Goal: Transaction & Acquisition: Purchase product/service

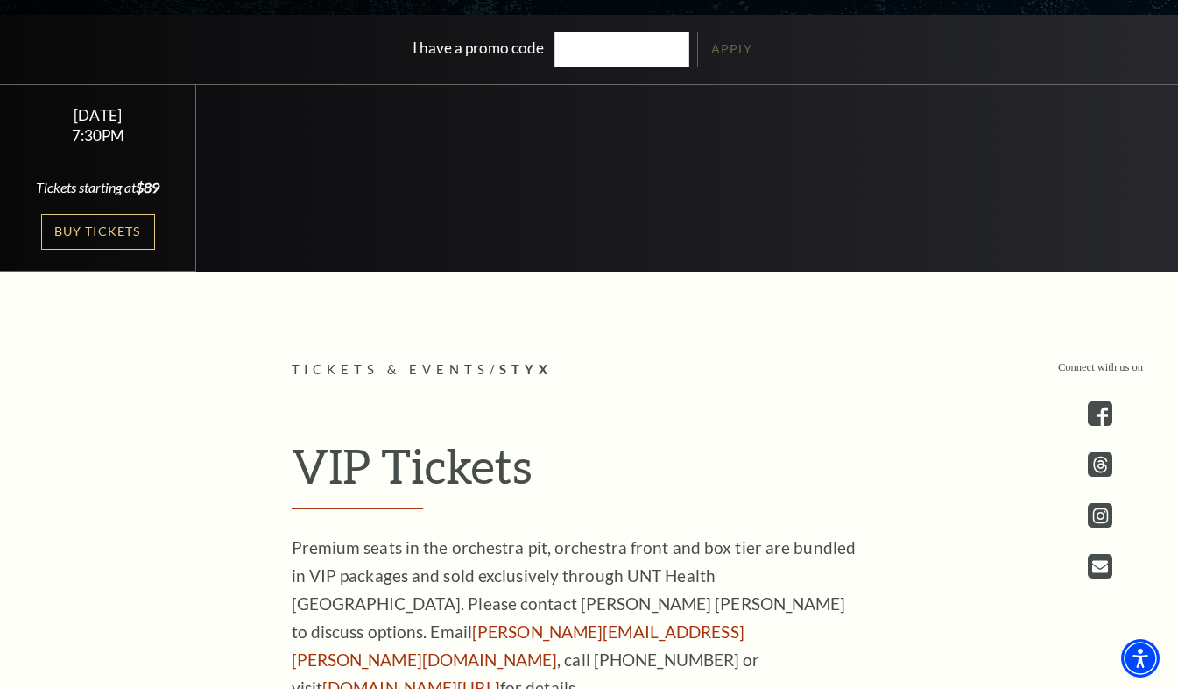
scroll to position [263, 0]
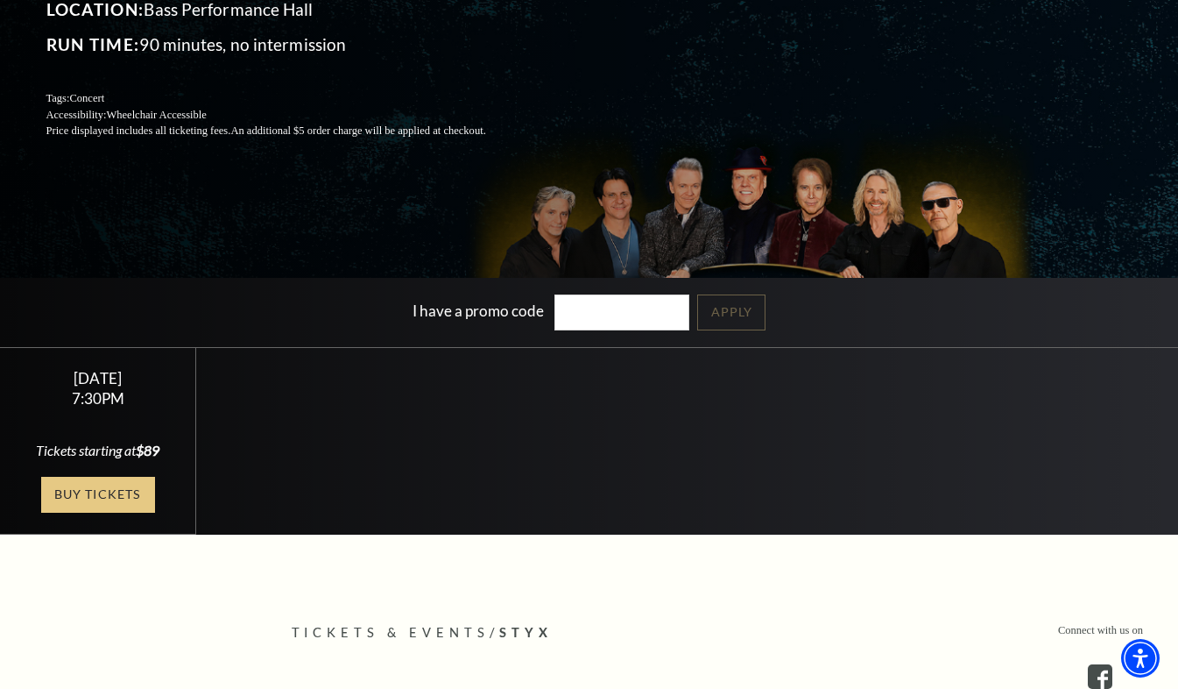
click at [94, 513] on link "Buy Tickets" at bounding box center [98, 495] width 114 height 36
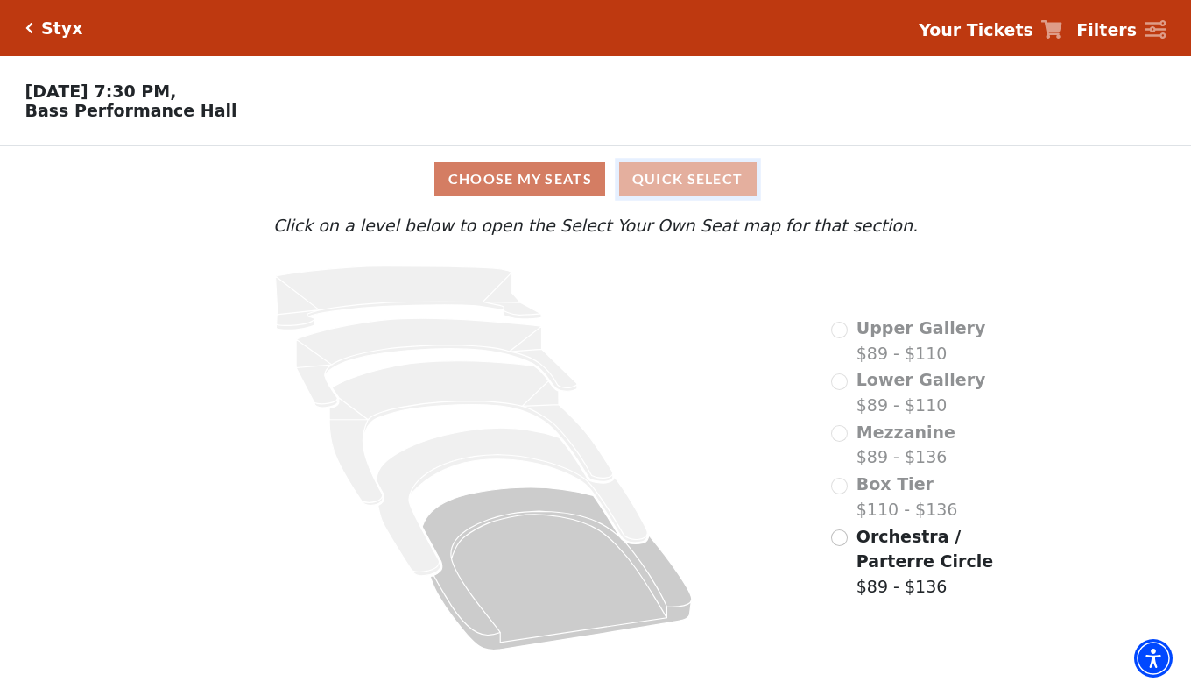
click at [679, 181] on button "Quick Select" at bounding box center [688, 179] width 138 height 34
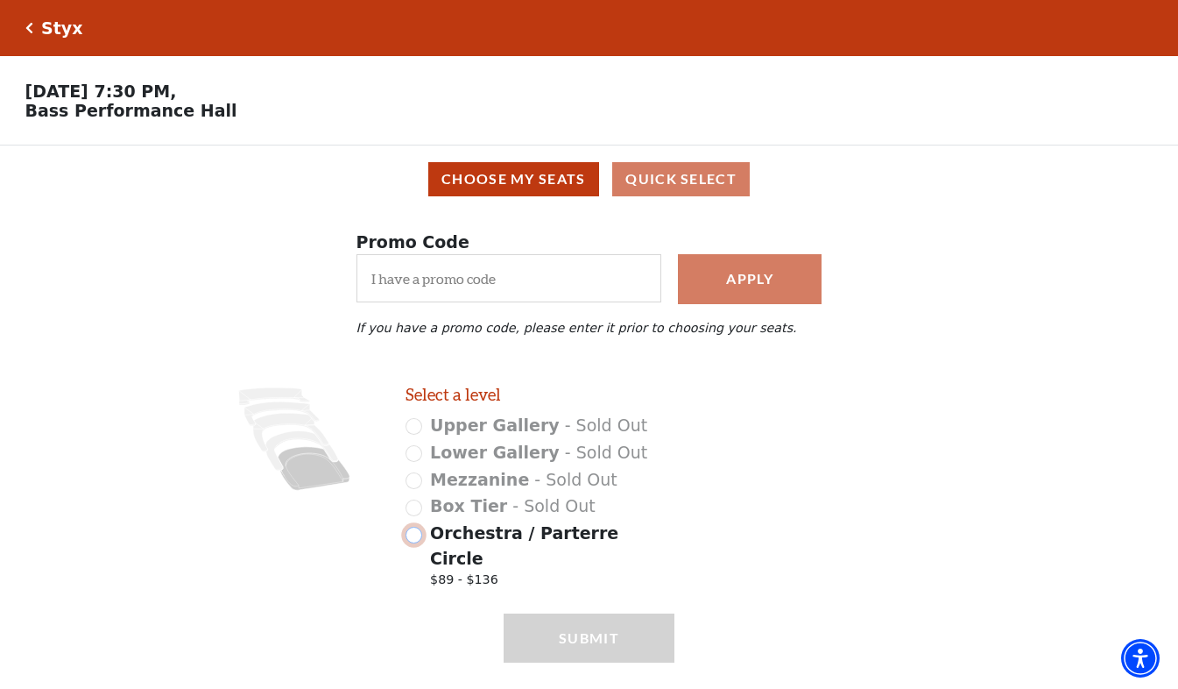
click at [414, 543] on input "Orchestra / Parterre Circle $89 - $136" at bounding box center [414, 535] width 17 height 17
radio input "true"
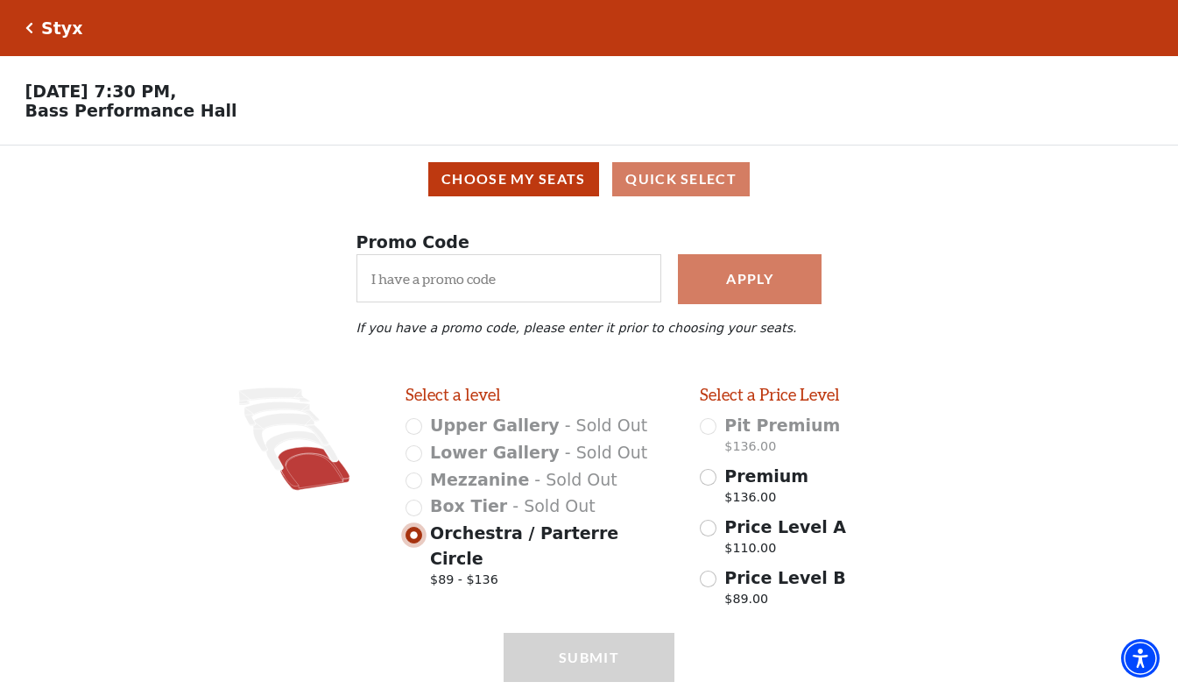
scroll to position [69, 0]
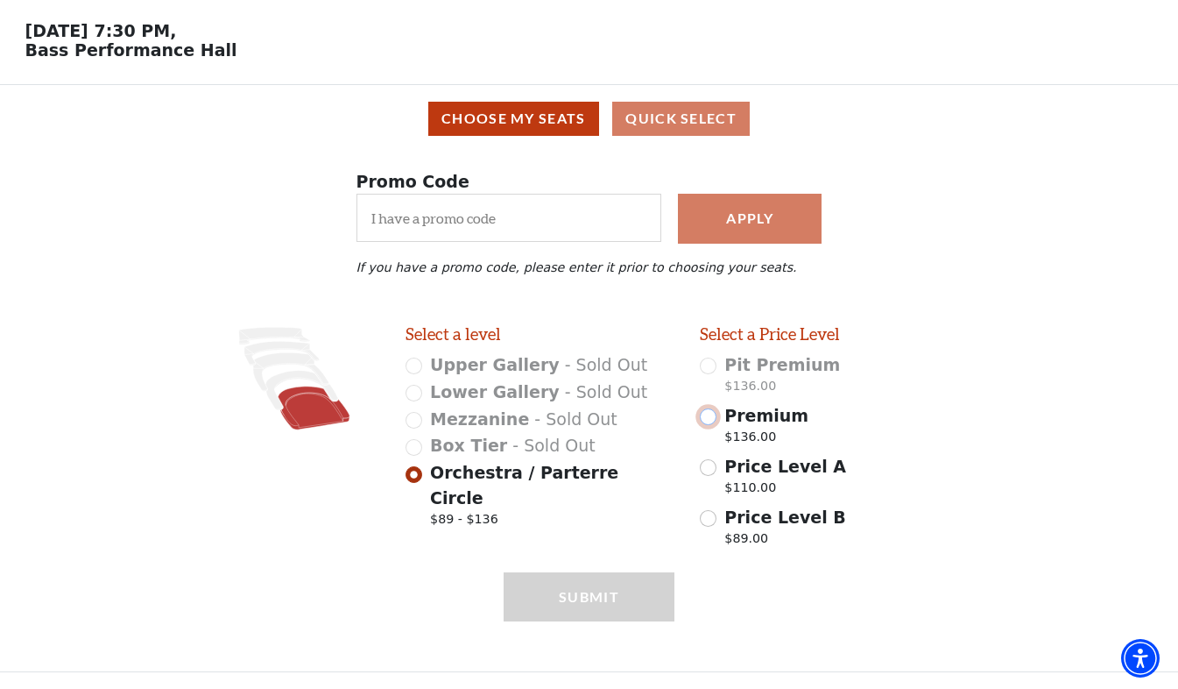
click at [707, 412] on input "Premium $136.00" at bounding box center [708, 416] width 17 height 17
radio input "true"
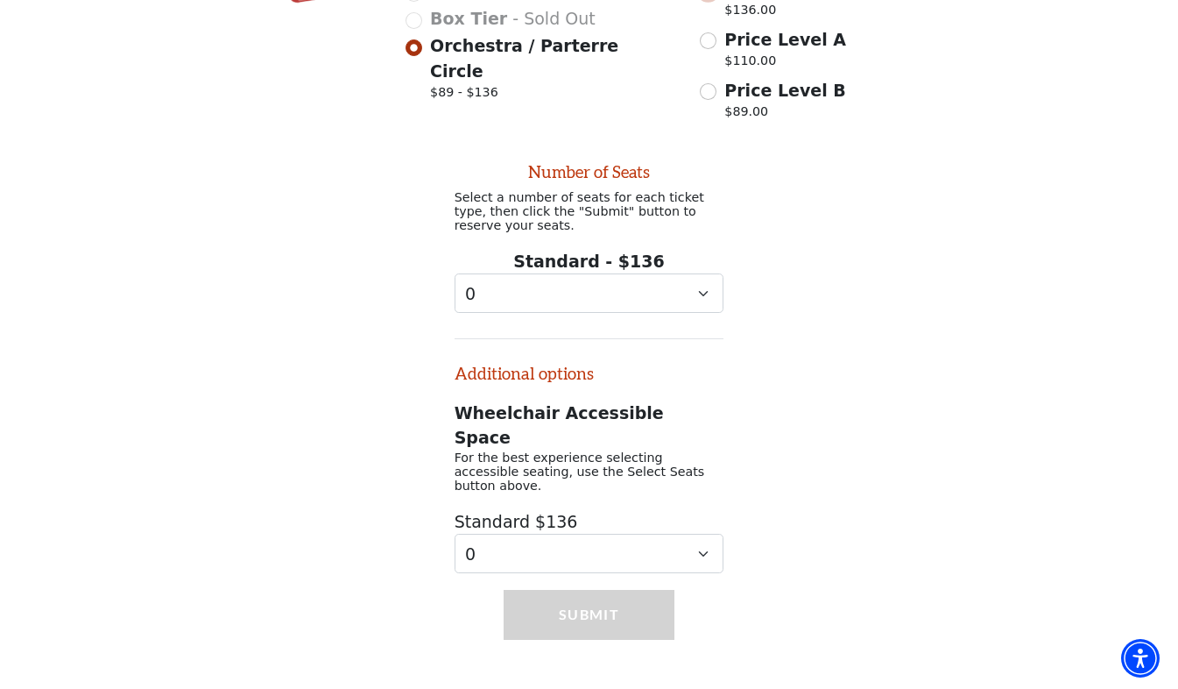
scroll to position [488, 0]
click at [694, 303] on select "0 1 2 3 4 5 6 7 8 9" at bounding box center [590, 291] width 270 height 39
select select "2"
click at [455, 289] on select "0 1 2 3 4 5 6 7 8 9" at bounding box center [590, 291] width 270 height 39
click at [577, 589] on button "Submit" at bounding box center [590, 613] width 172 height 49
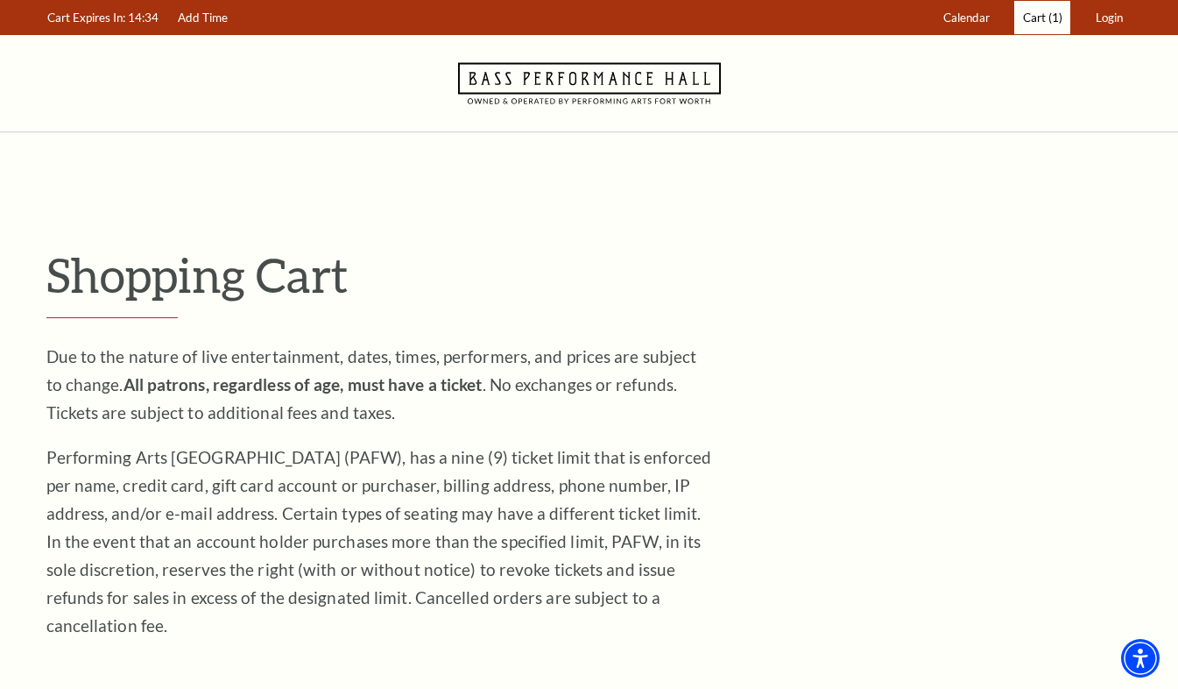
click at [1043, 20] on span "Cart" at bounding box center [1034, 18] width 23 height 14
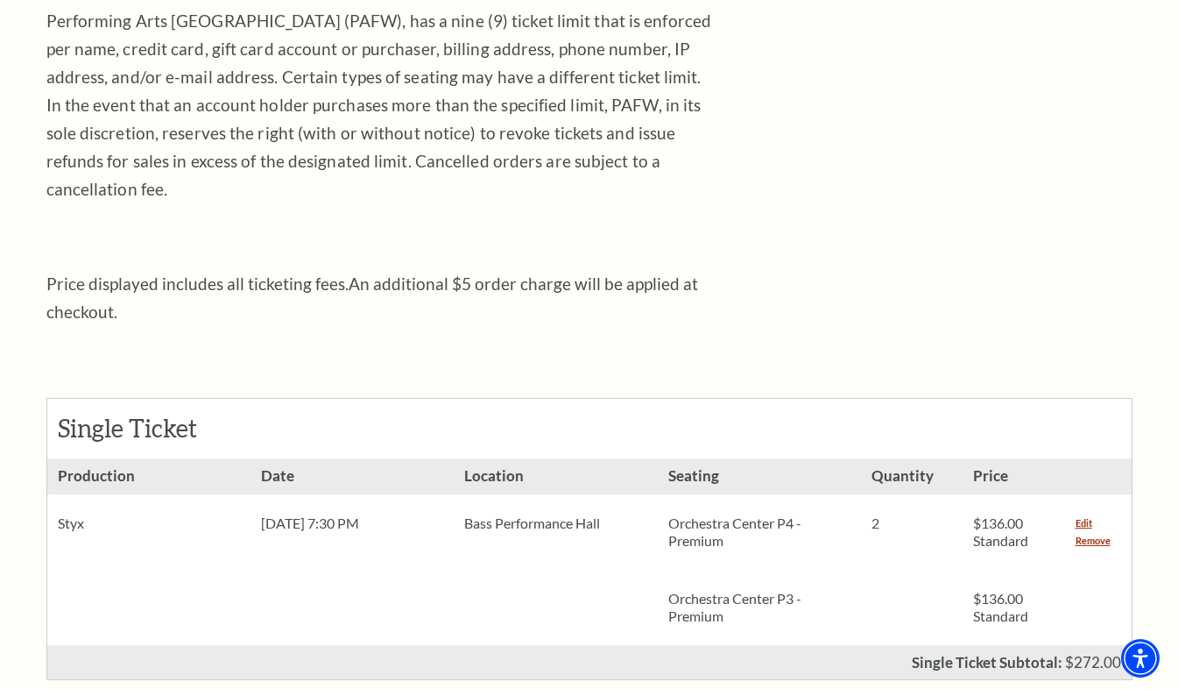
scroll to position [526, 0]
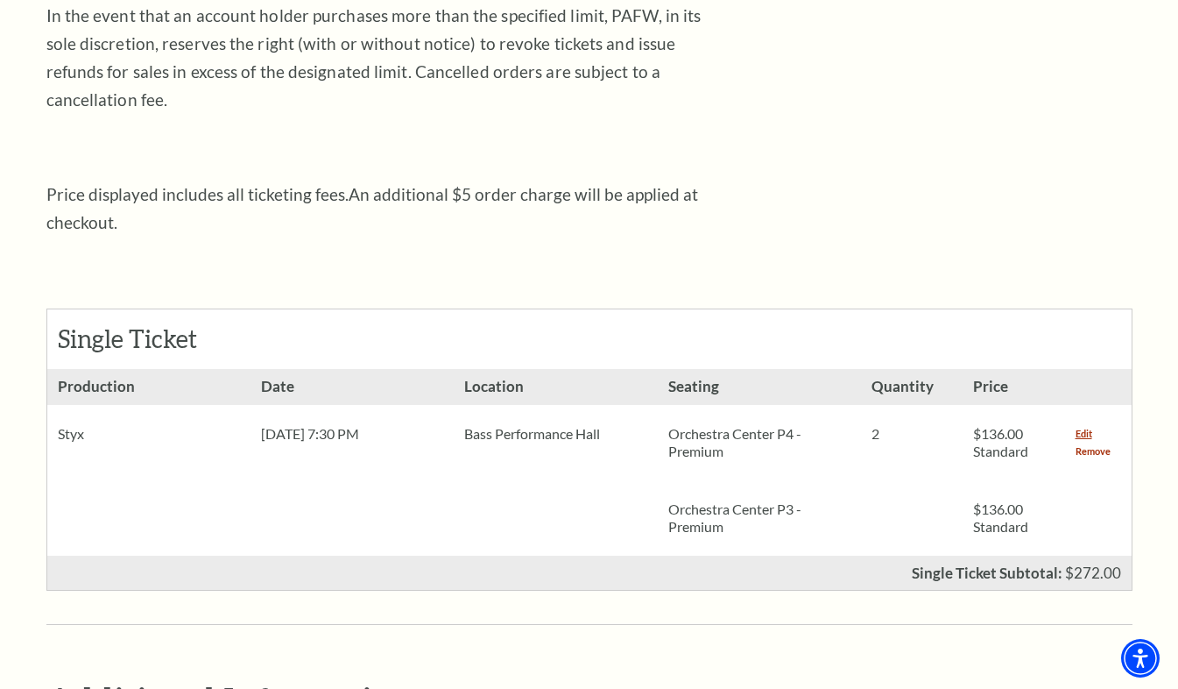
click at [1089, 442] on link "Remove" at bounding box center [1093, 451] width 35 height 18
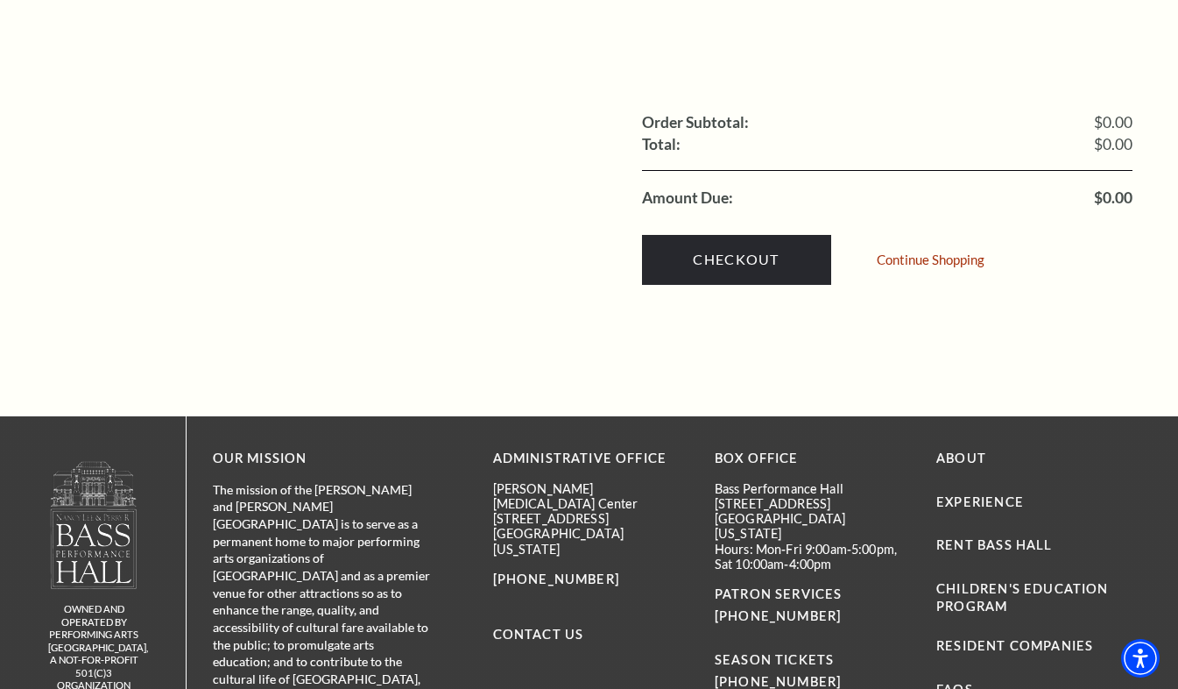
scroll to position [701, 0]
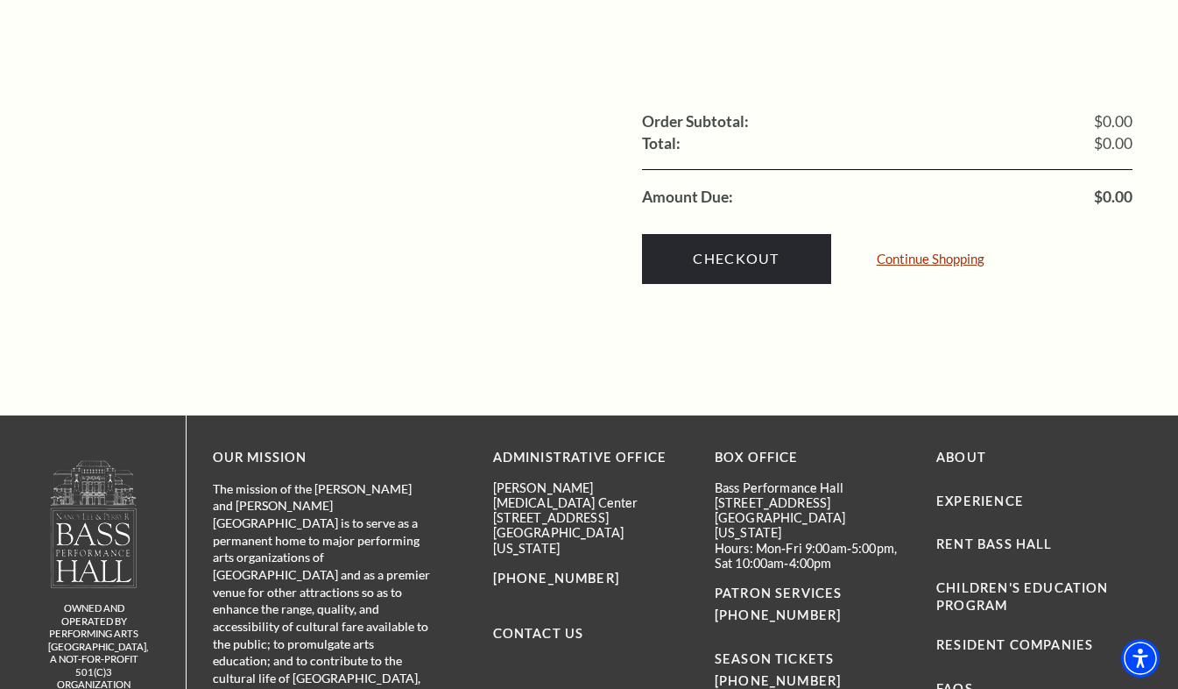
click at [952, 252] on link "Continue Shopping" at bounding box center [931, 258] width 108 height 13
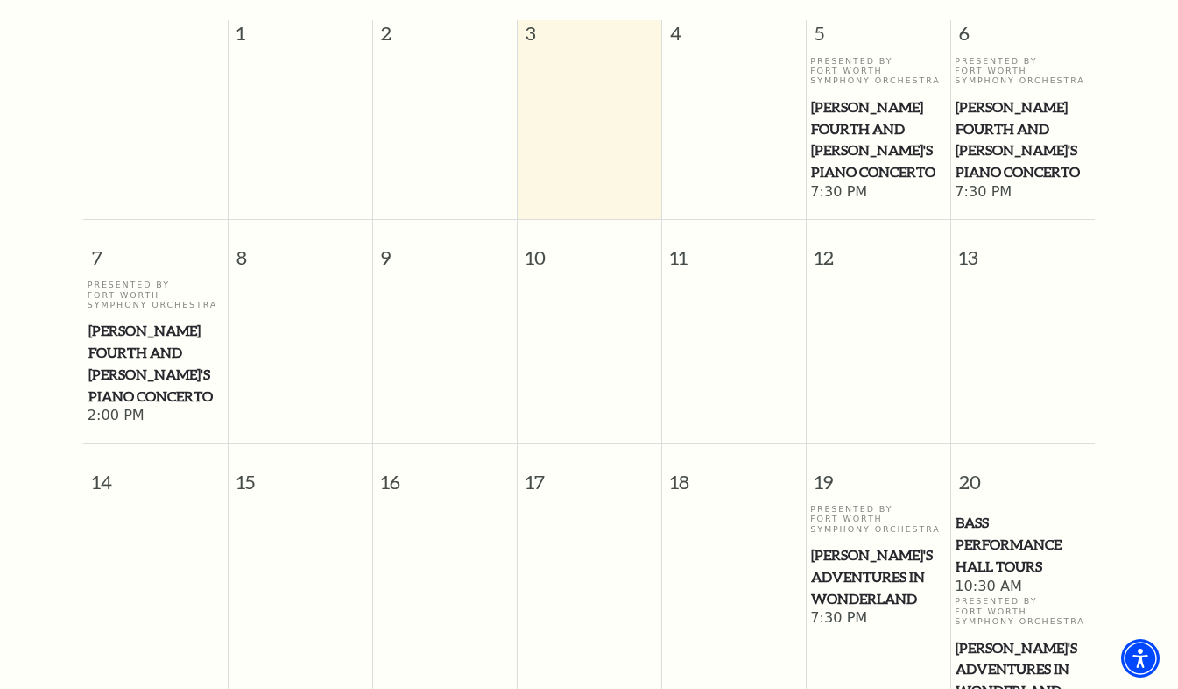
scroll to position [330, 0]
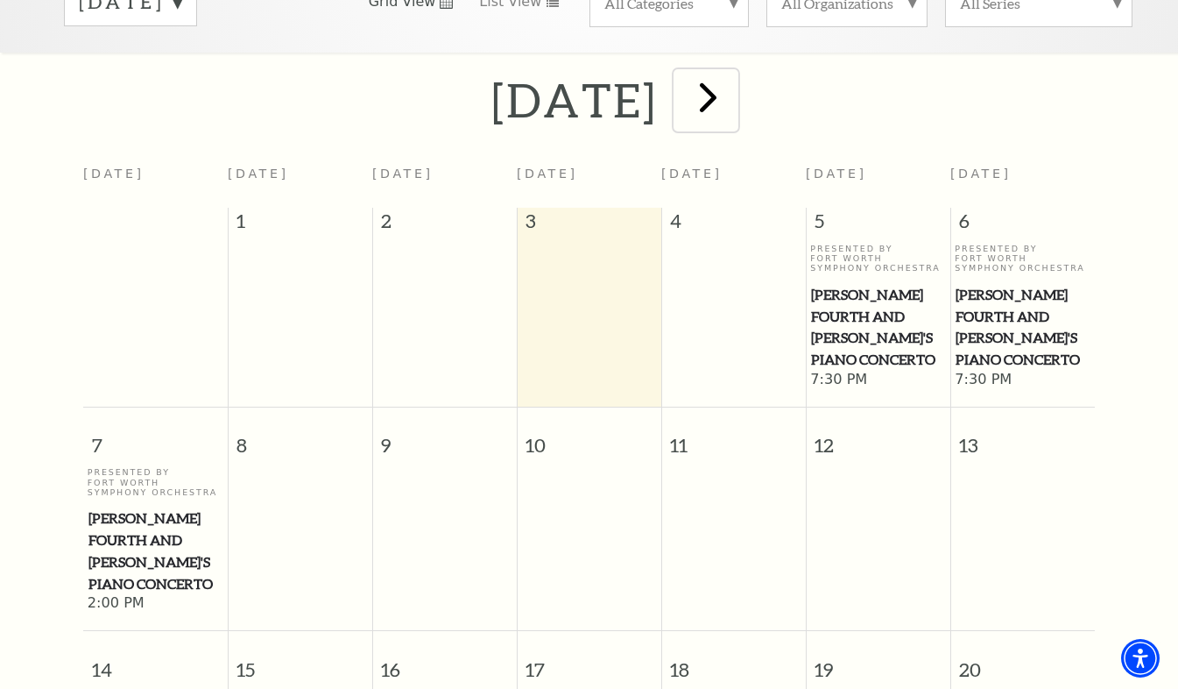
click at [733, 81] on span "next" at bounding box center [708, 97] width 50 height 50
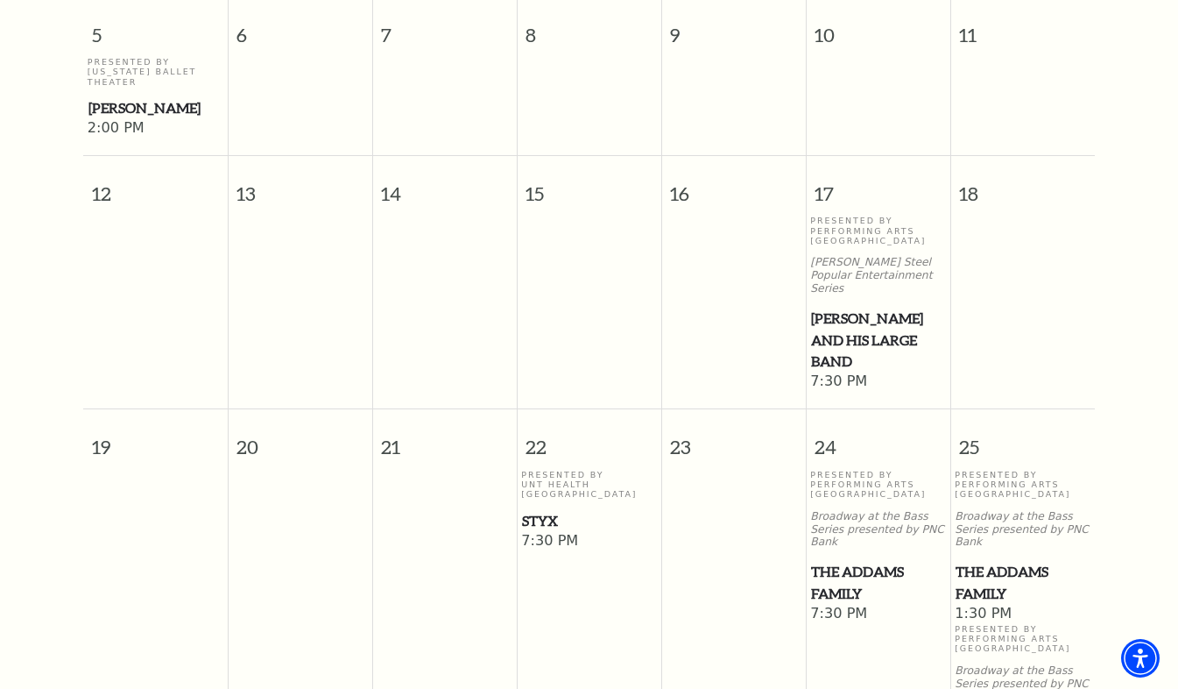
scroll to position [944, 0]
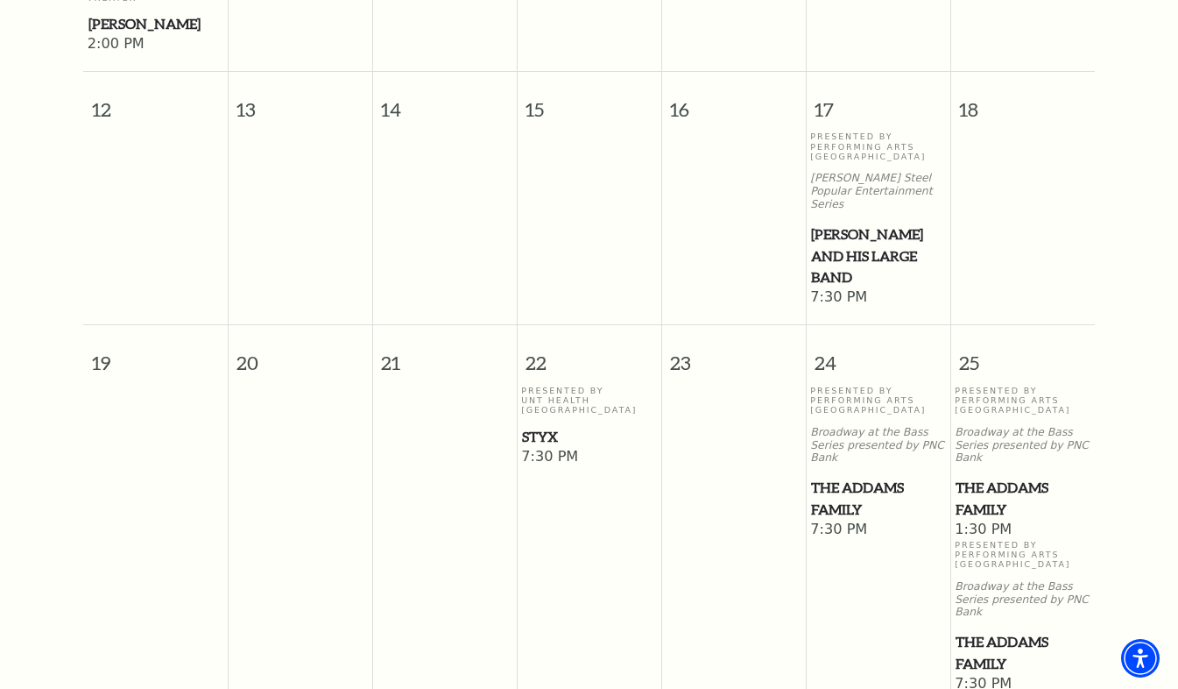
click at [541, 448] on span "7:30 PM" at bounding box center [589, 457] width 136 height 19
click at [548, 426] on span "Styx" at bounding box center [589, 437] width 134 height 22
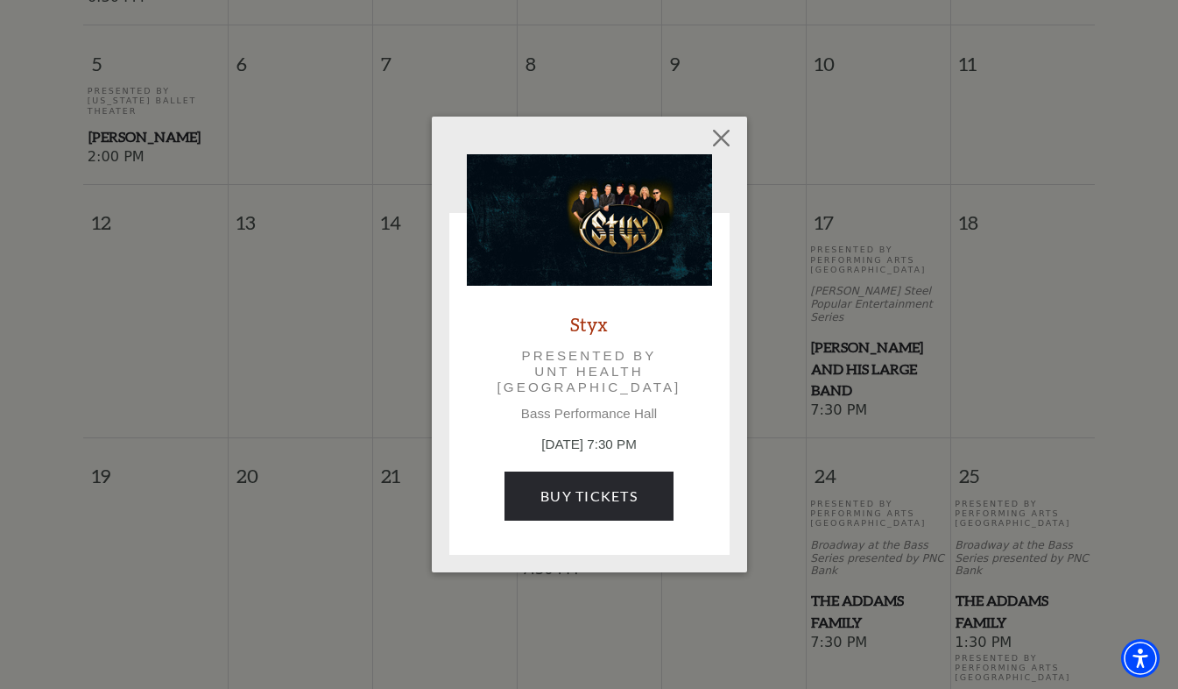
scroll to position [768, 0]
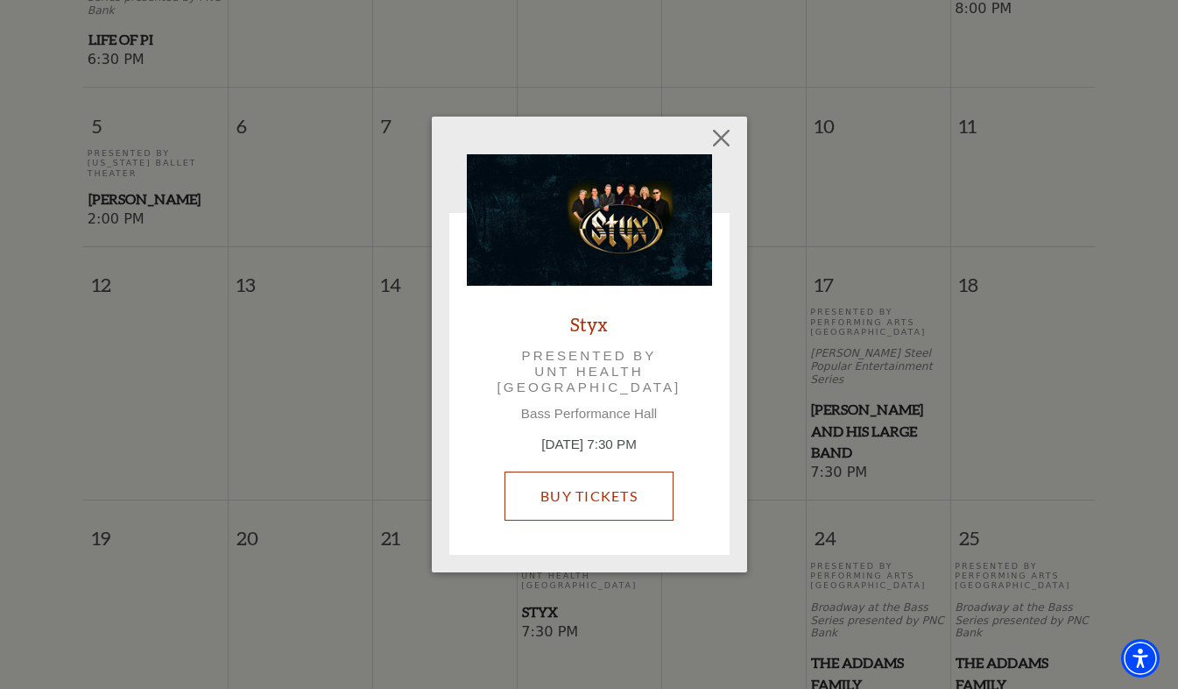
click at [580, 503] on link "Buy Tickets" at bounding box center [589, 495] width 169 height 49
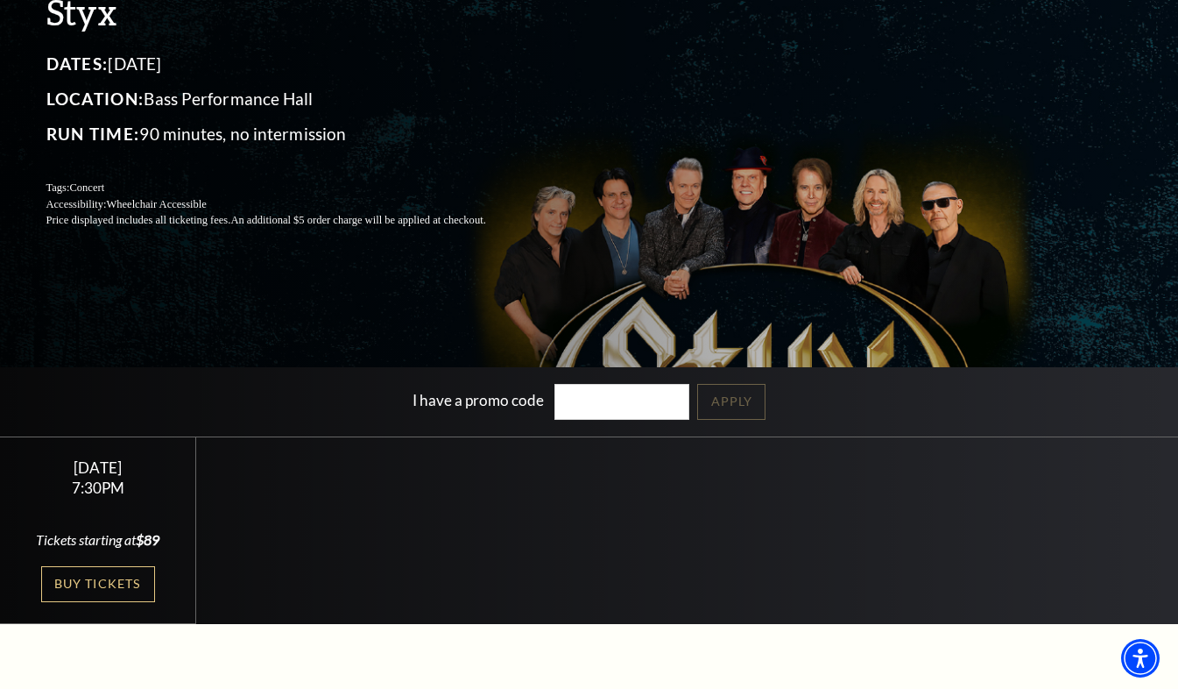
scroll to position [175, 0]
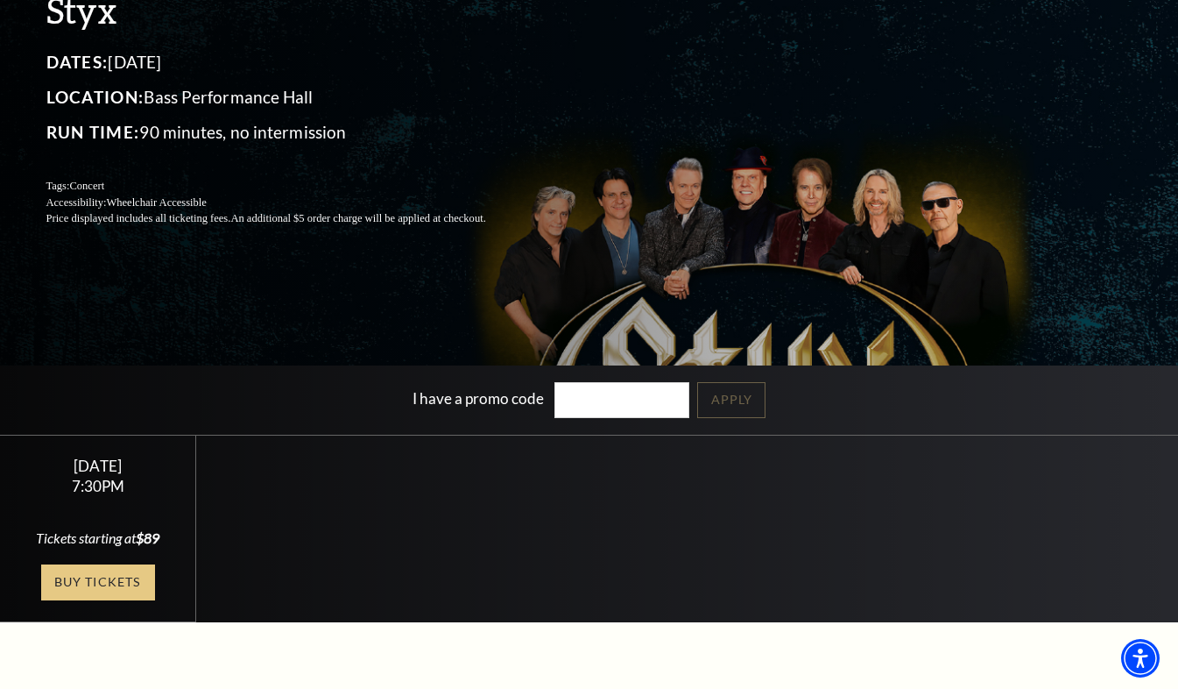
click at [115, 597] on link "Buy Tickets" at bounding box center [98, 582] width 114 height 36
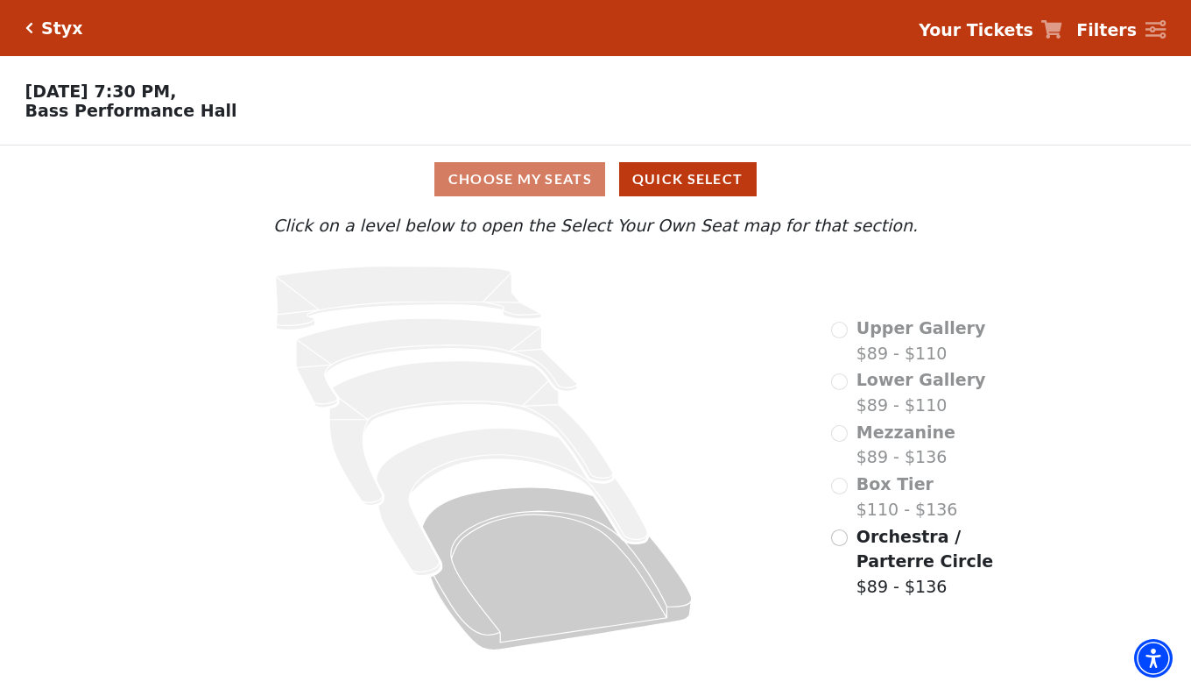
click at [493, 181] on div "Choose My Seats Quick Select" at bounding box center [596, 179] width 894 height 34
click at [494, 181] on div "Choose My Seats Quick Select" at bounding box center [596, 179] width 894 height 34
click at [840, 542] on input "Orchestra / Parterre Circle$89 - $136\a" at bounding box center [839, 537] width 17 height 17
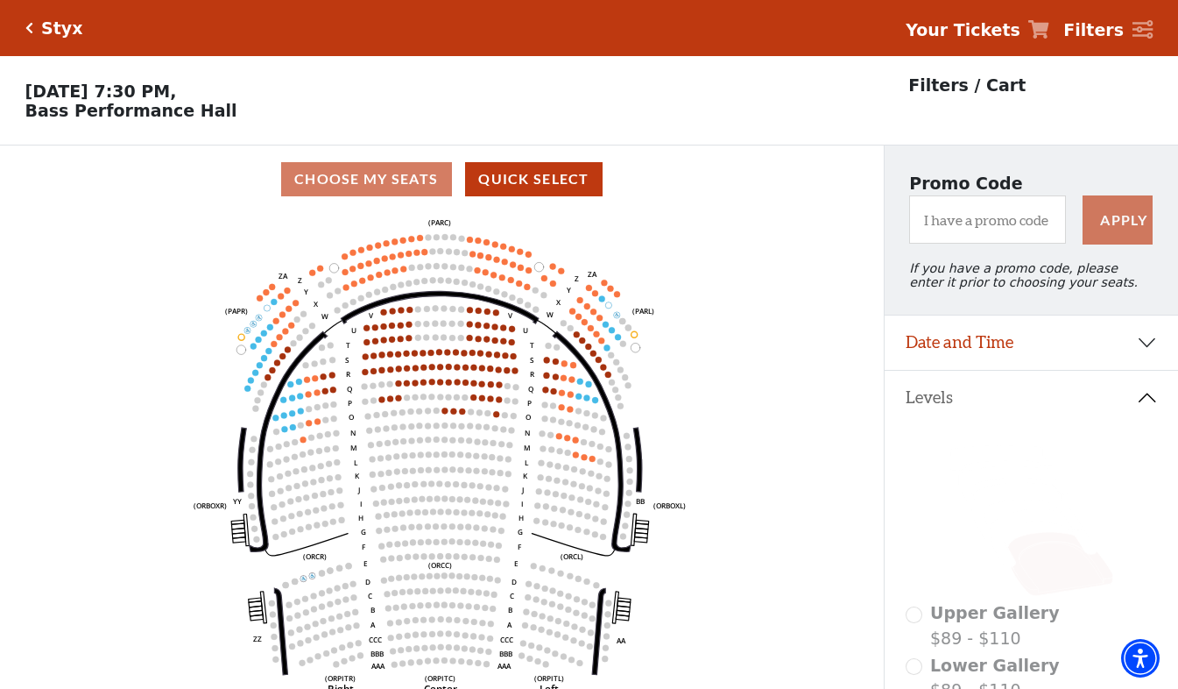
scroll to position [88, 0]
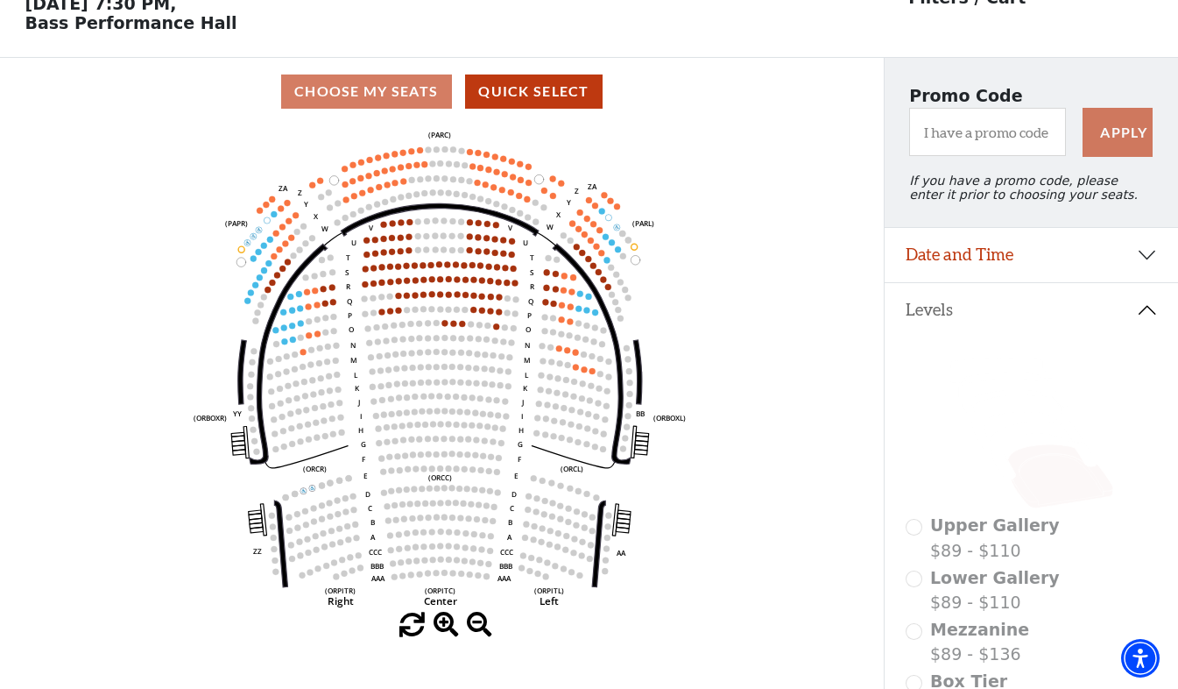
click at [440, 627] on span at bounding box center [446, 624] width 25 height 25
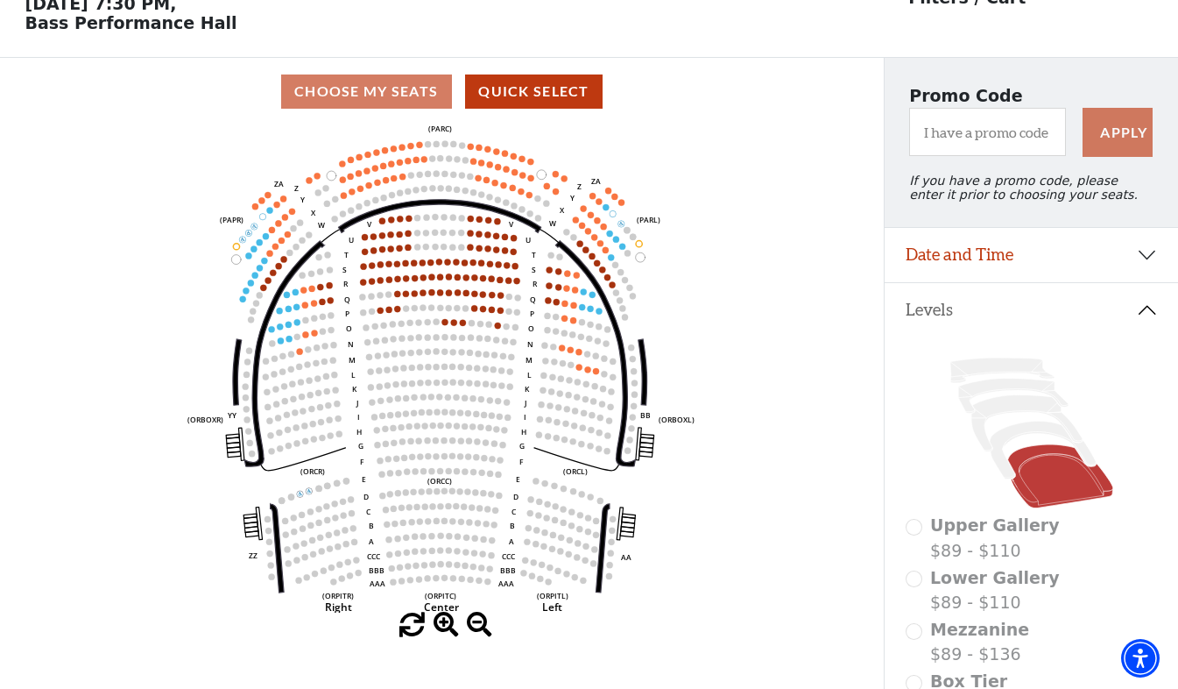
click at [440, 627] on span at bounding box center [446, 624] width 25 height 25
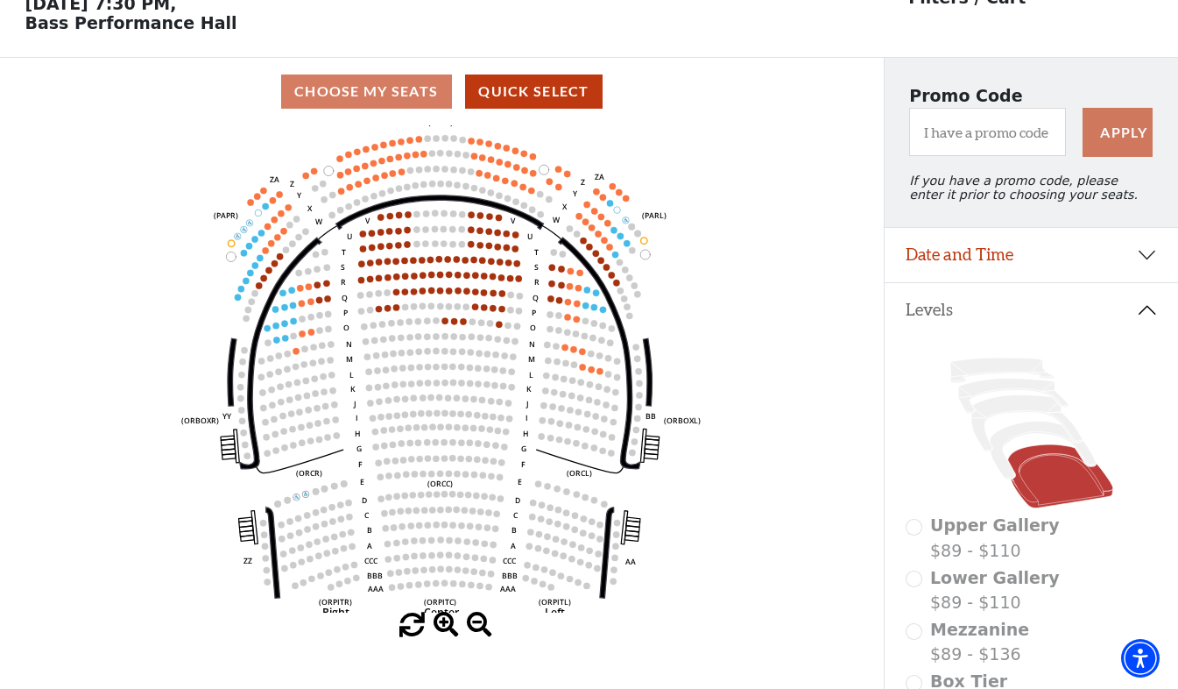
click at [440, 627] on span at bounding box center [446, 624] width 25 height 25
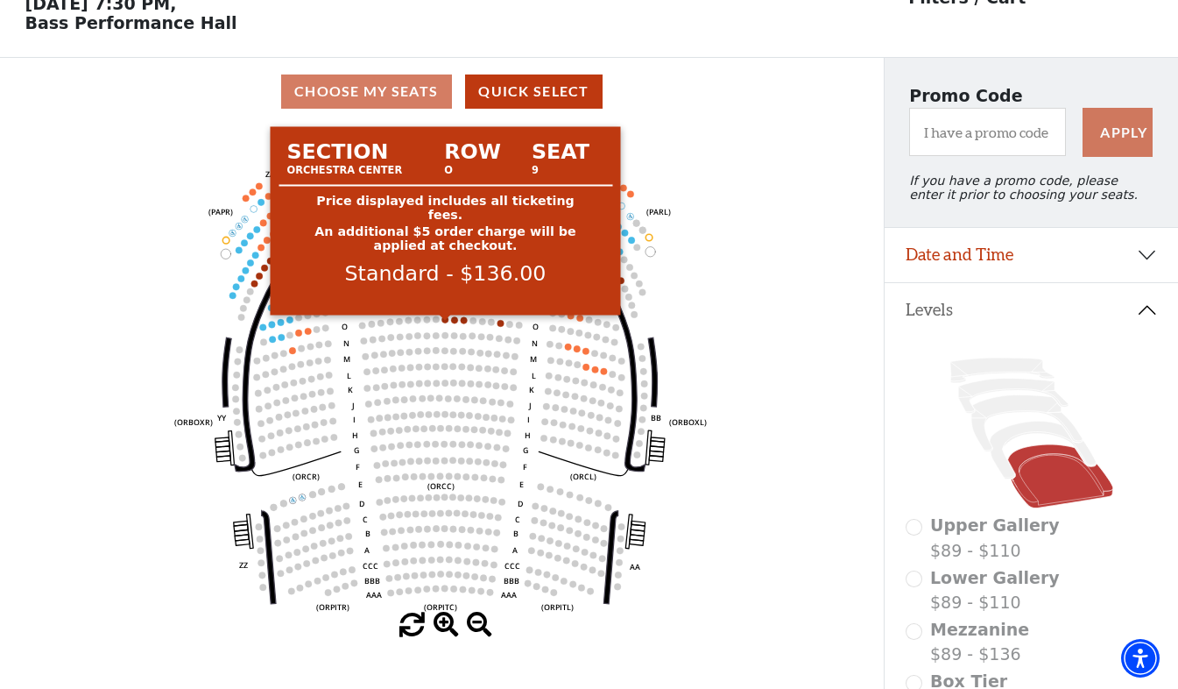
click at [443, 323] on circle at bounding box center [445, 319] width 7 height 7
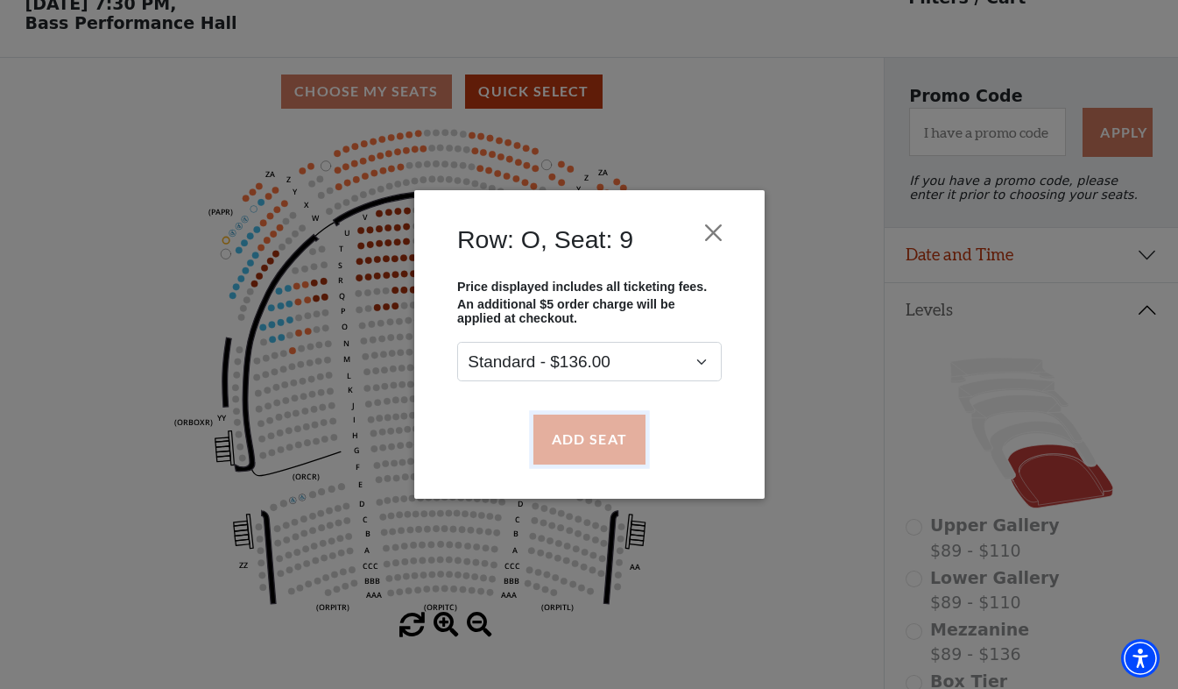
click at [597, 438] on button "Add Seat" at bounding box center [589, 438] width 112 height 49
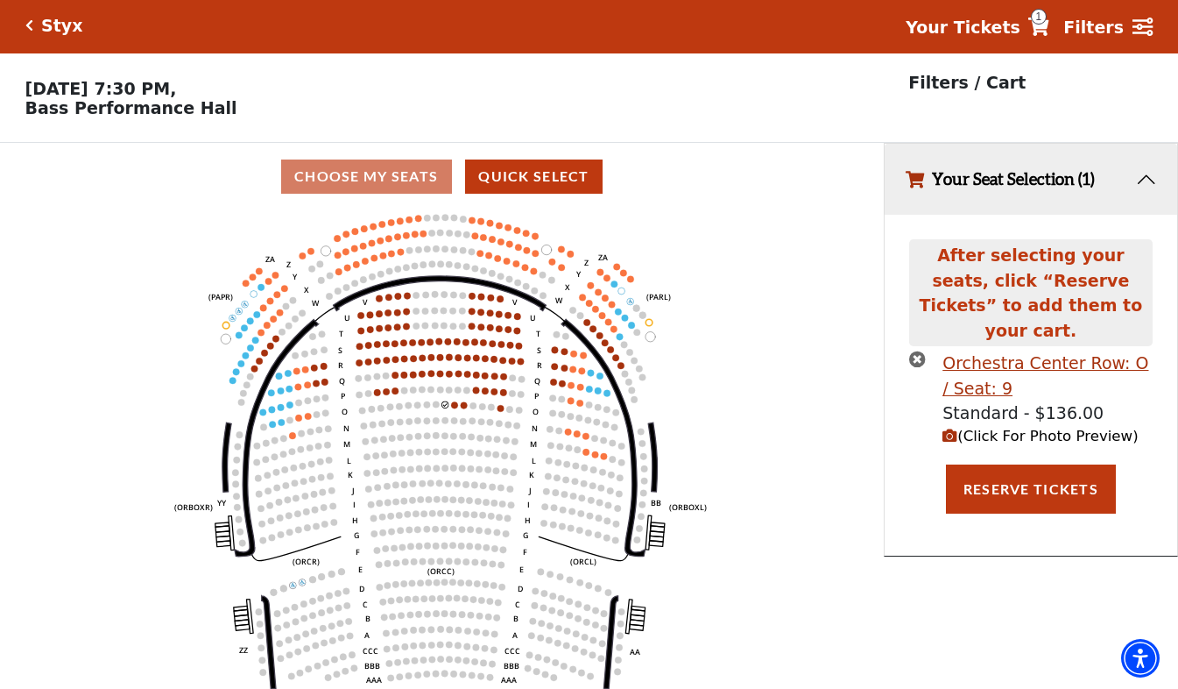
scroll to position [0, 0]
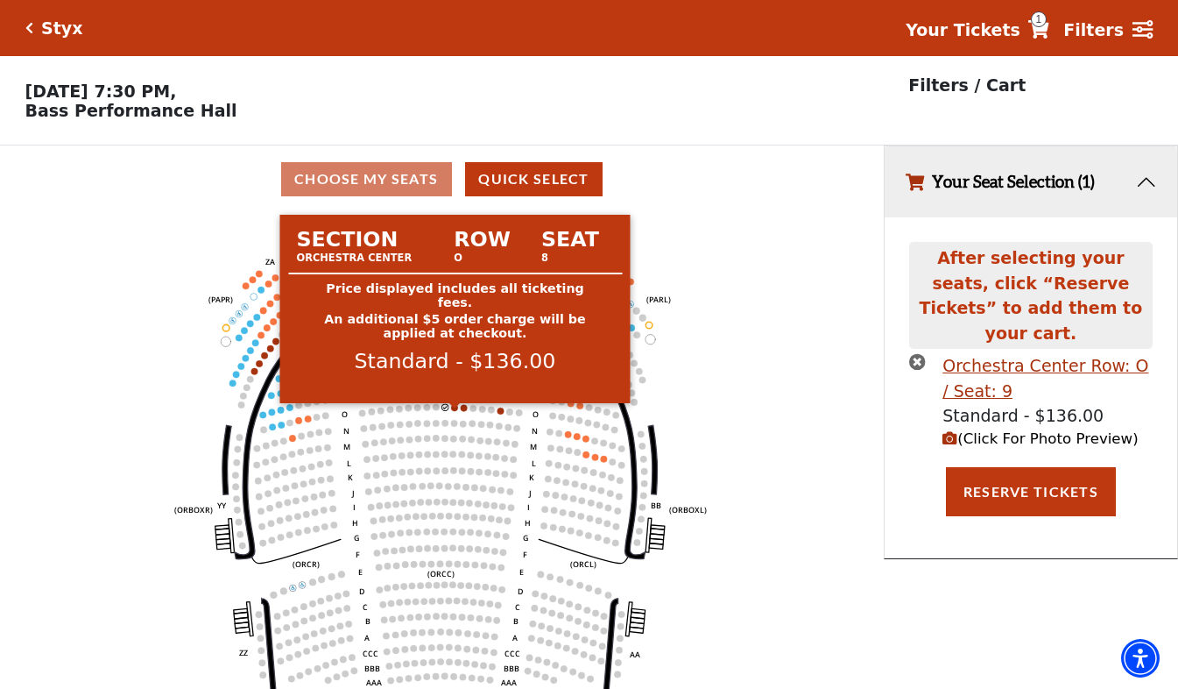
click at [456, 411] on circle at bounding box center [455, 407] width 7 height 7
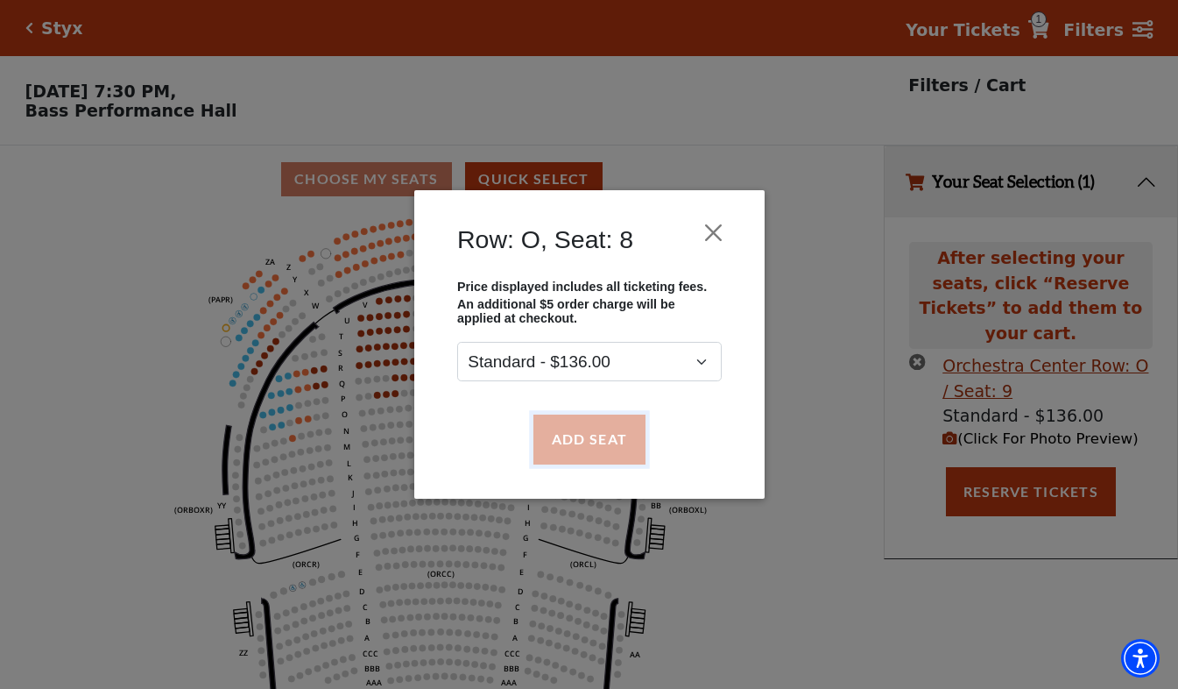
click at [579, 438] on button "Add Seat" at bounding box center [589, 438] width 112 height 49
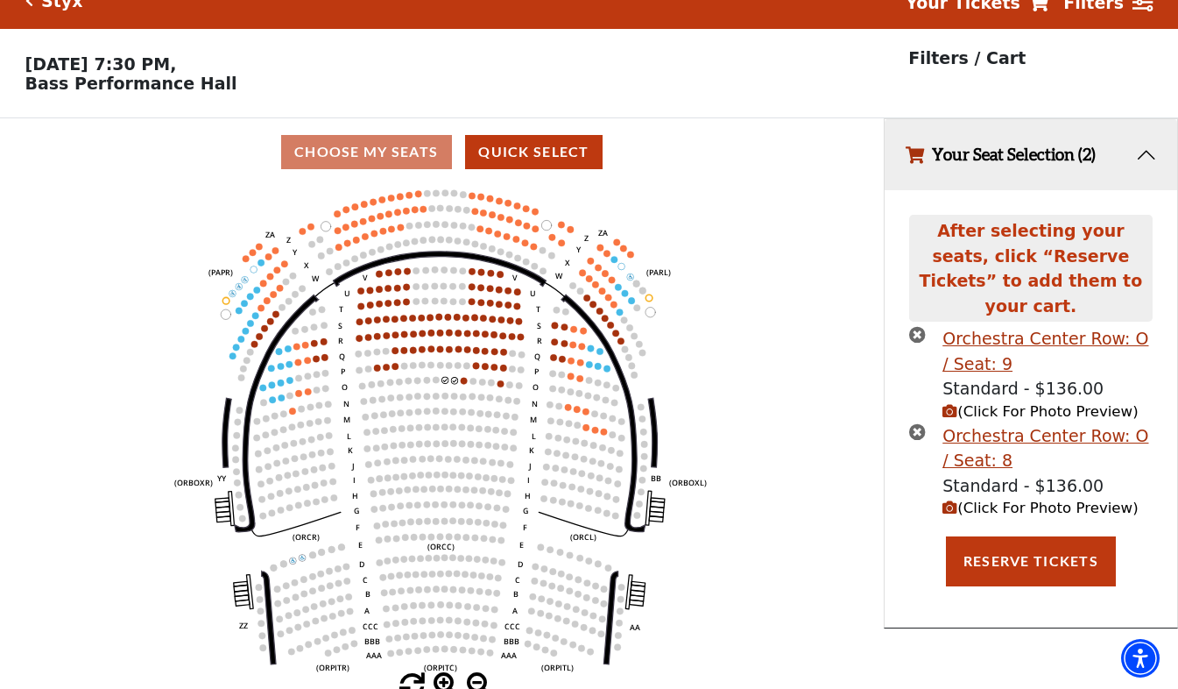
scroll to position [42, 0]
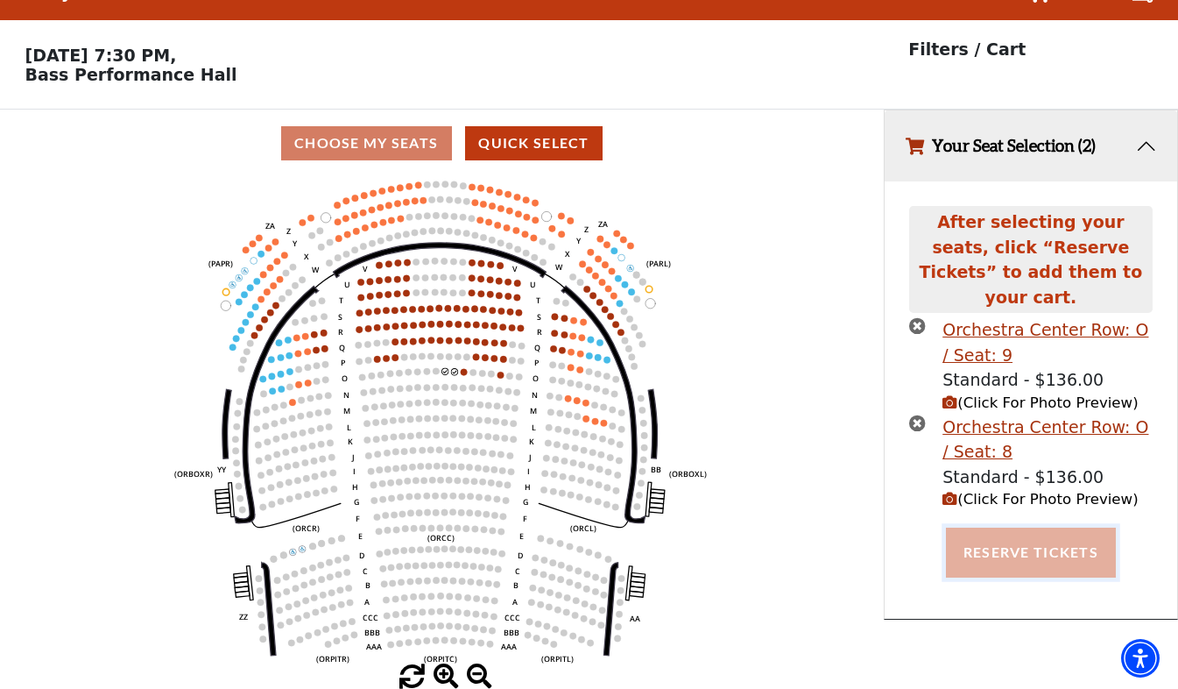
click at [1007, 530] on button "Reserve Tickets" at bounding box center [1031, 551] width 170 height 49
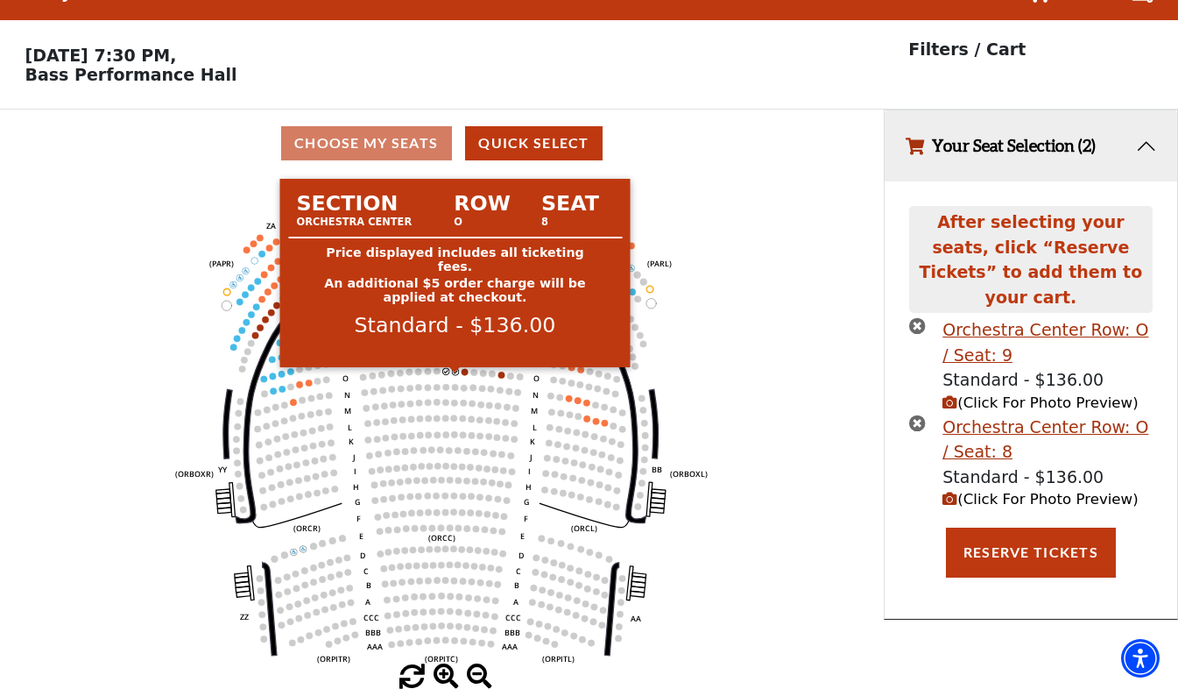
click at [454, 368] on use "Seat Selected" at bounding box center [456, 372] width 8 height 8
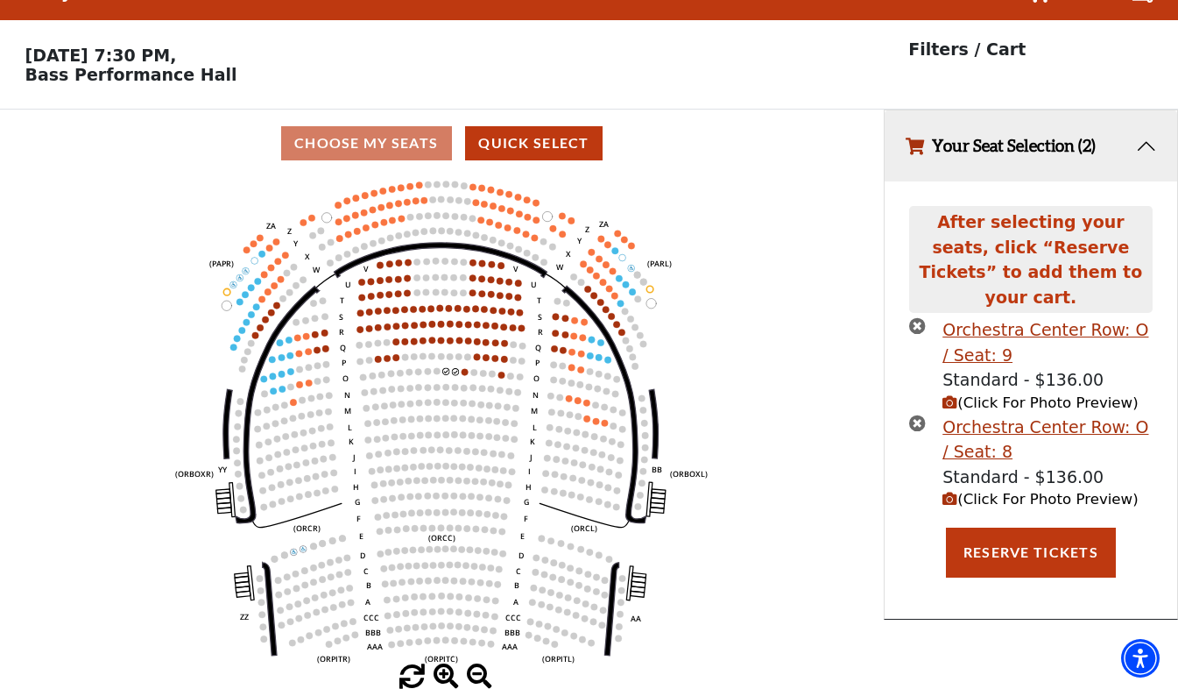
click at [919, 414] on icon "times-circle" at bounding box center [917, 422] width 17 height 17
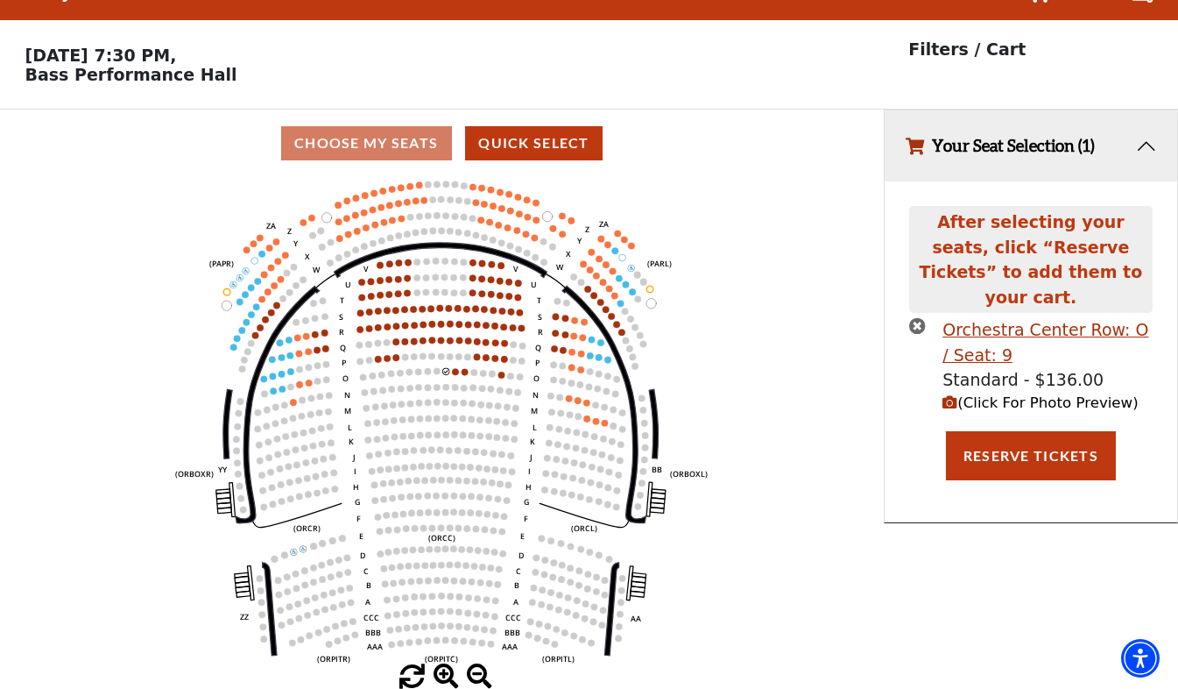
click at [923, 317] on icon "times-circle" at bounding box center [917, 325] width 17 height 17
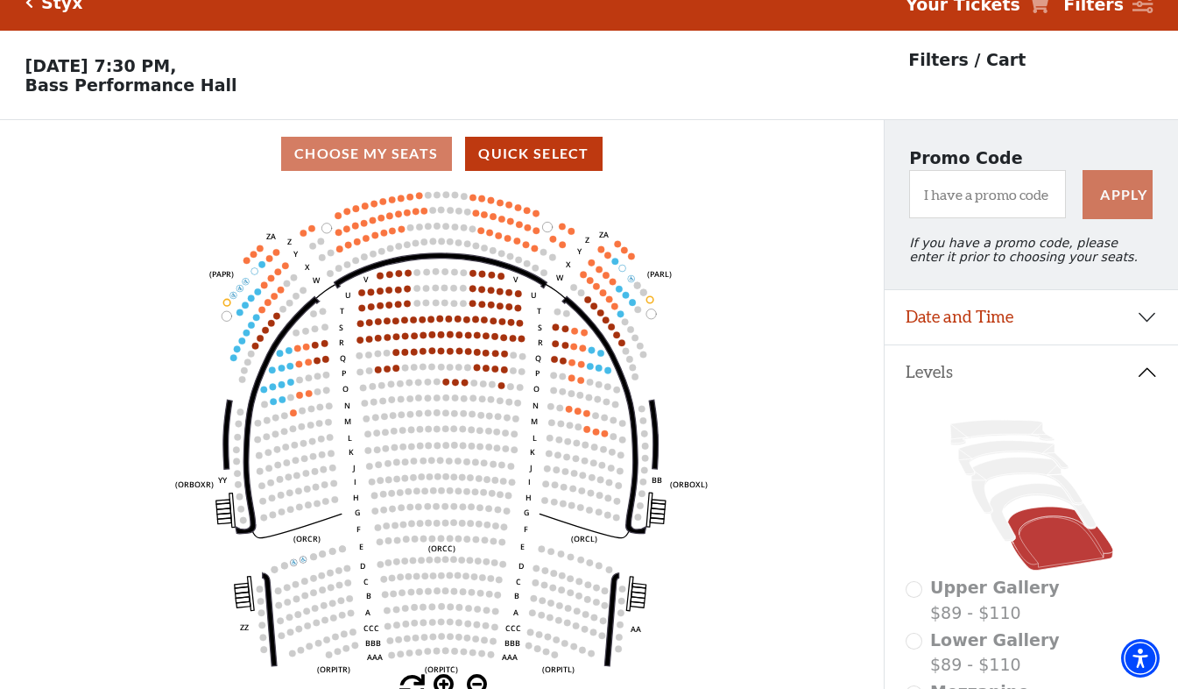
scroll to position [0, 0]
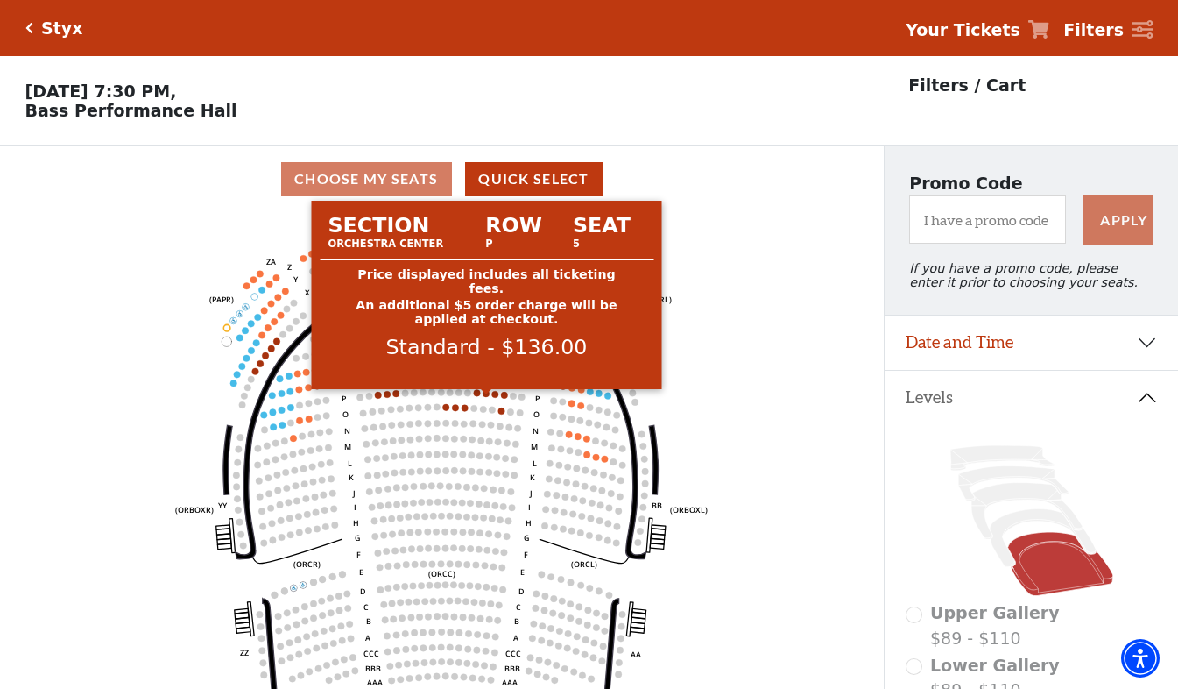
click at [488, 397] on circle at bounding box center [487, 393] width 7 height 7
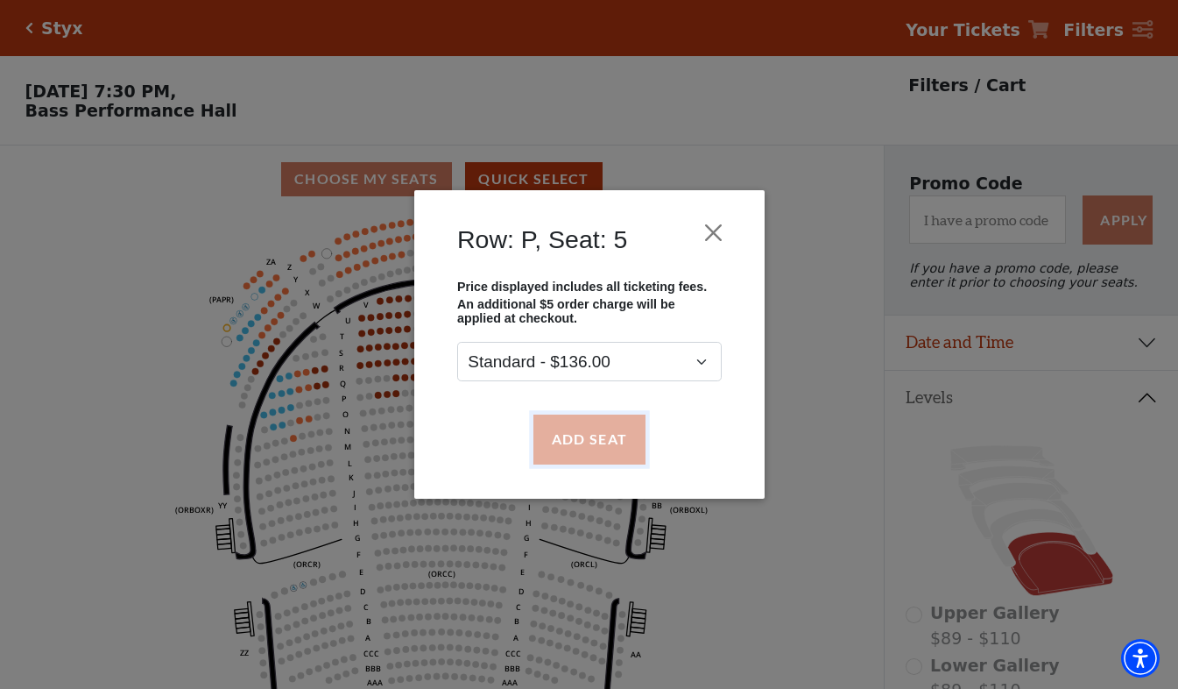
click at [570, 435] on button "Add Seat" at bounding box center [589, 438] width 112 height 49
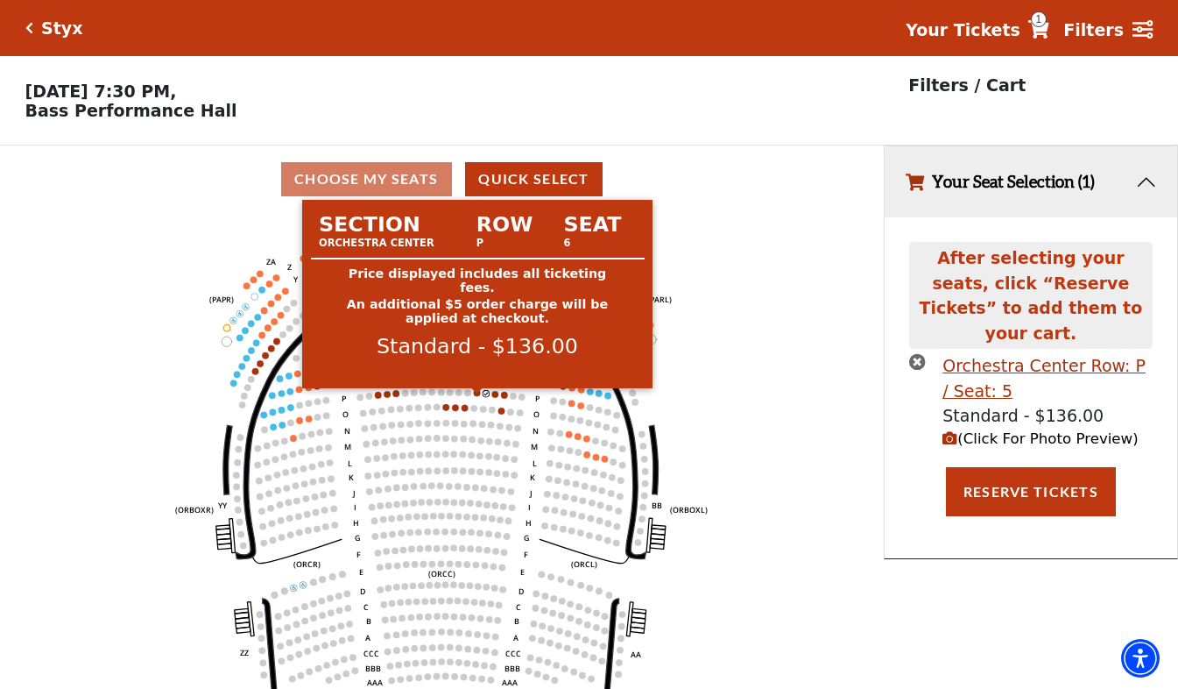
click at [476, 396] on circle at bounding box center [477, 392] width 7 height 7
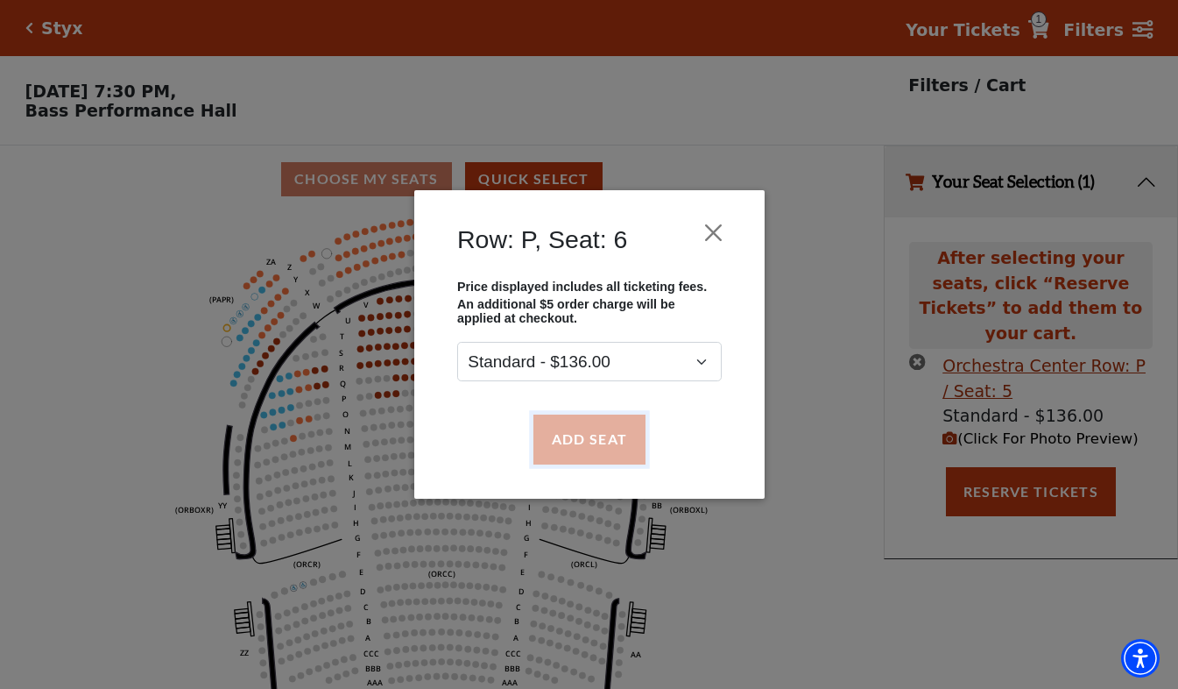
click at [577, 438] on button "Add Seat" at bounding box center [589, 438] width 112 height 49
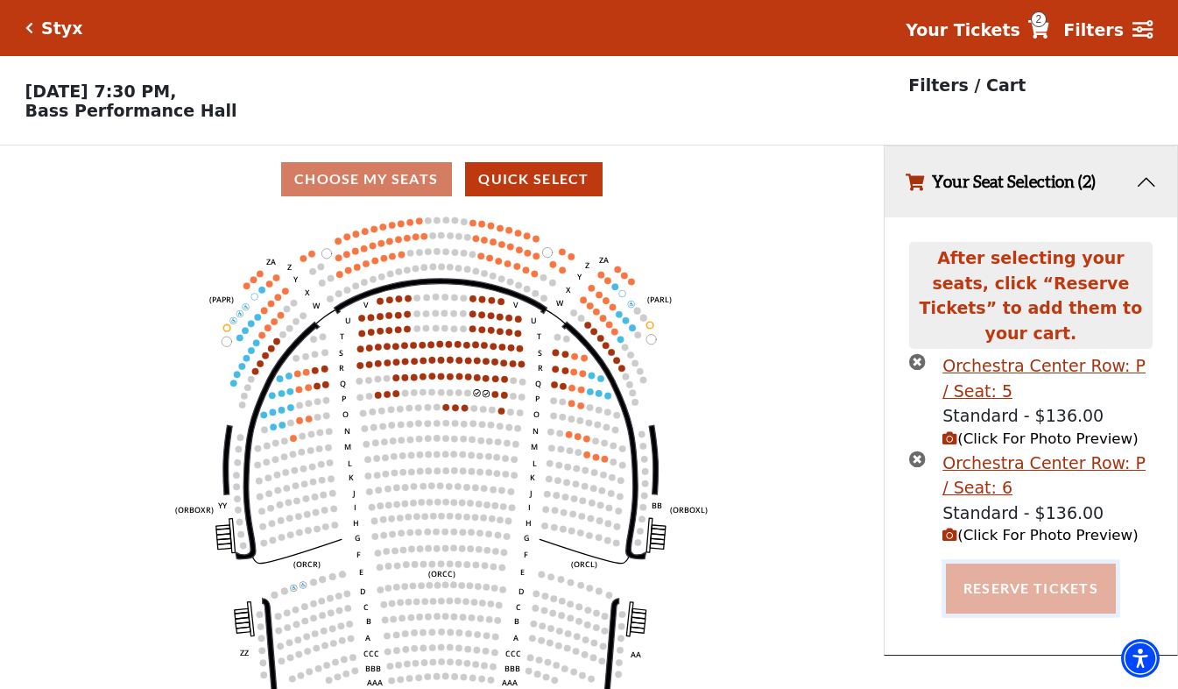
click at [1032, 575] on button "Reserve Tickets" at bounding box center [1031, 587] width 170 height 49
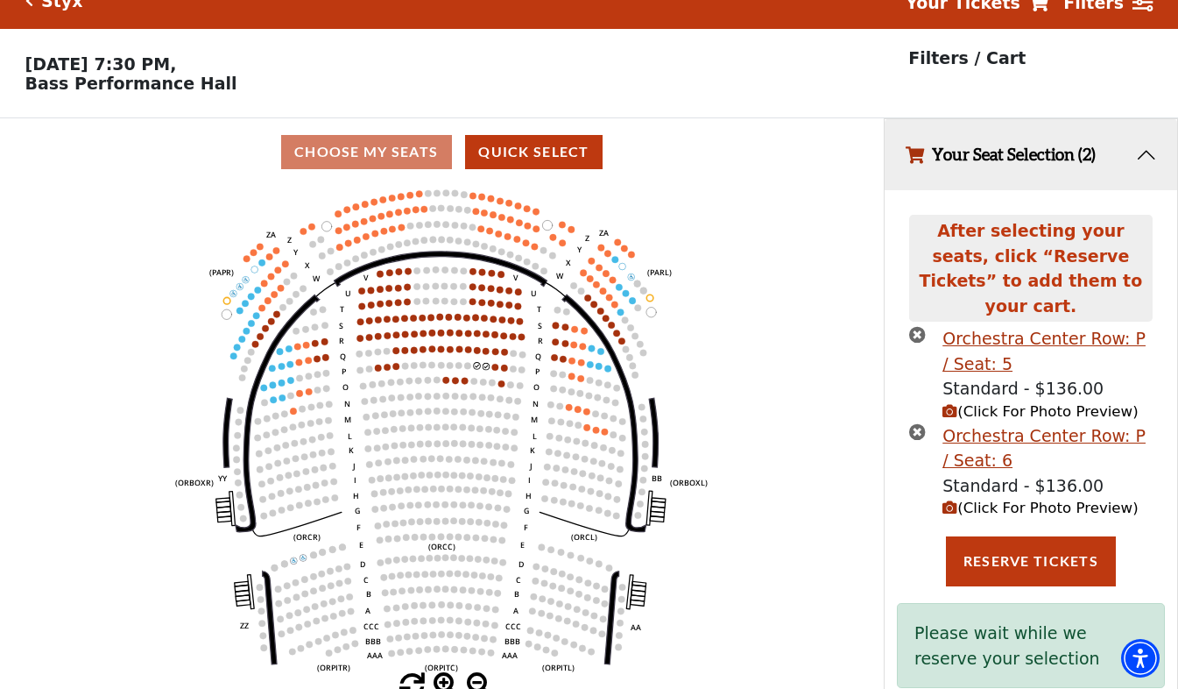
scroll to position [49, 0]
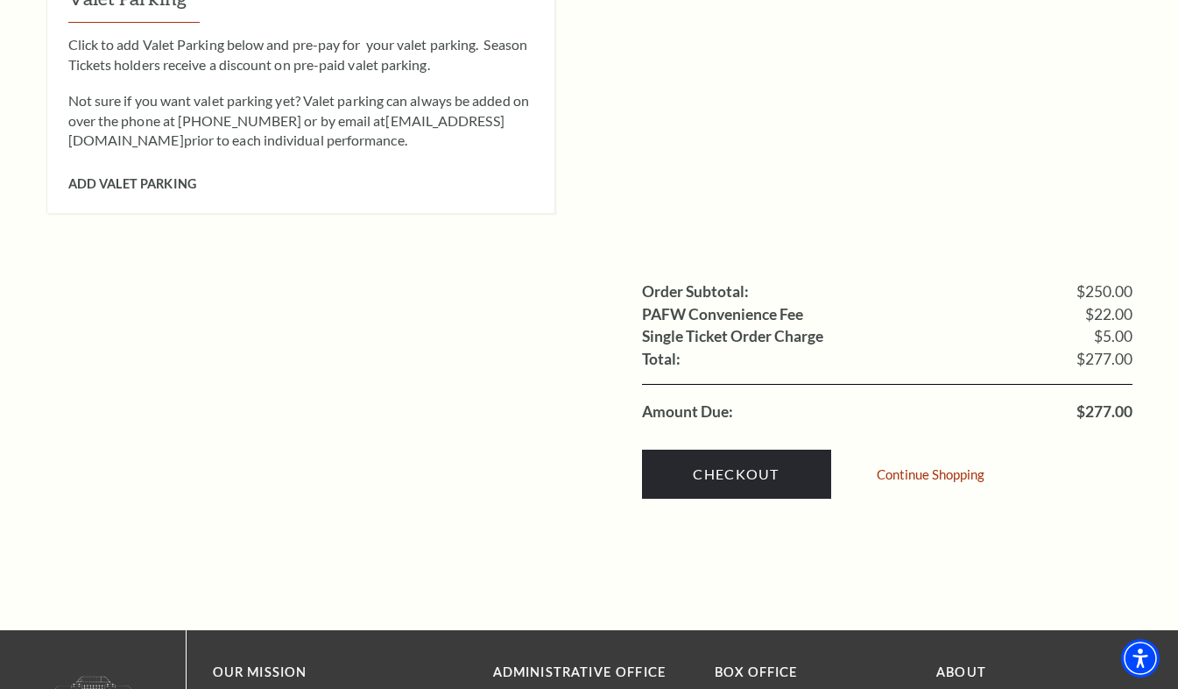
scroll to position [1577, 0]
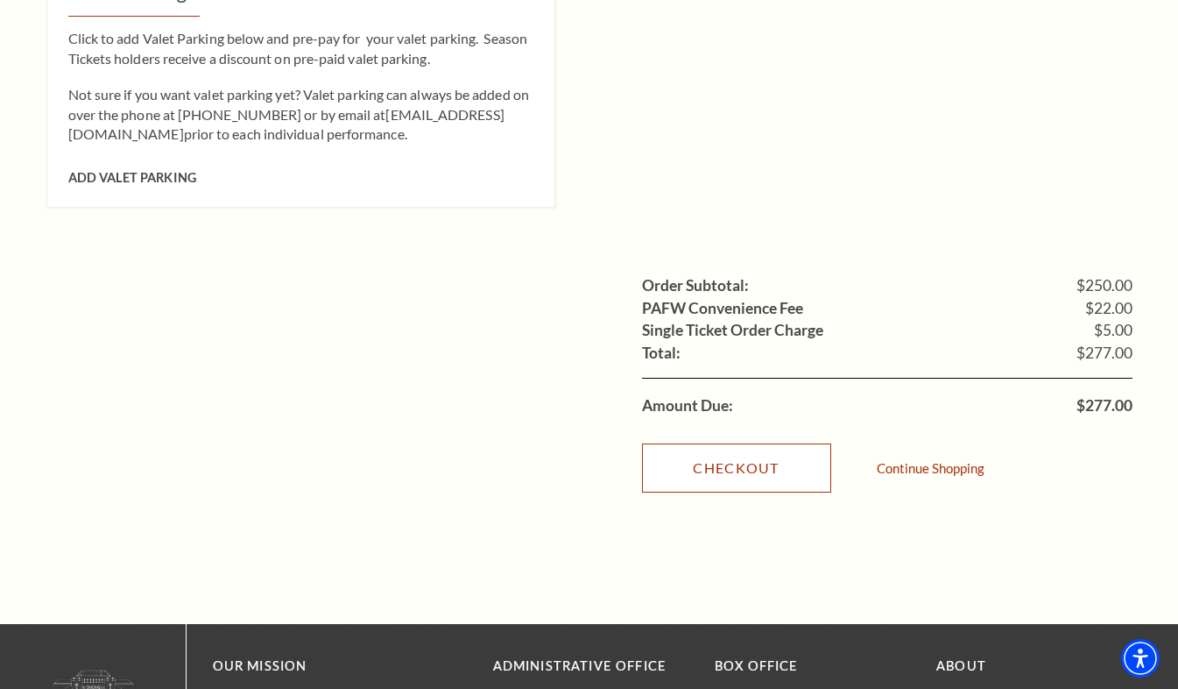
click at [715, 443] on link "Checkout" at bounding box center [736, 467] width 189 height 49
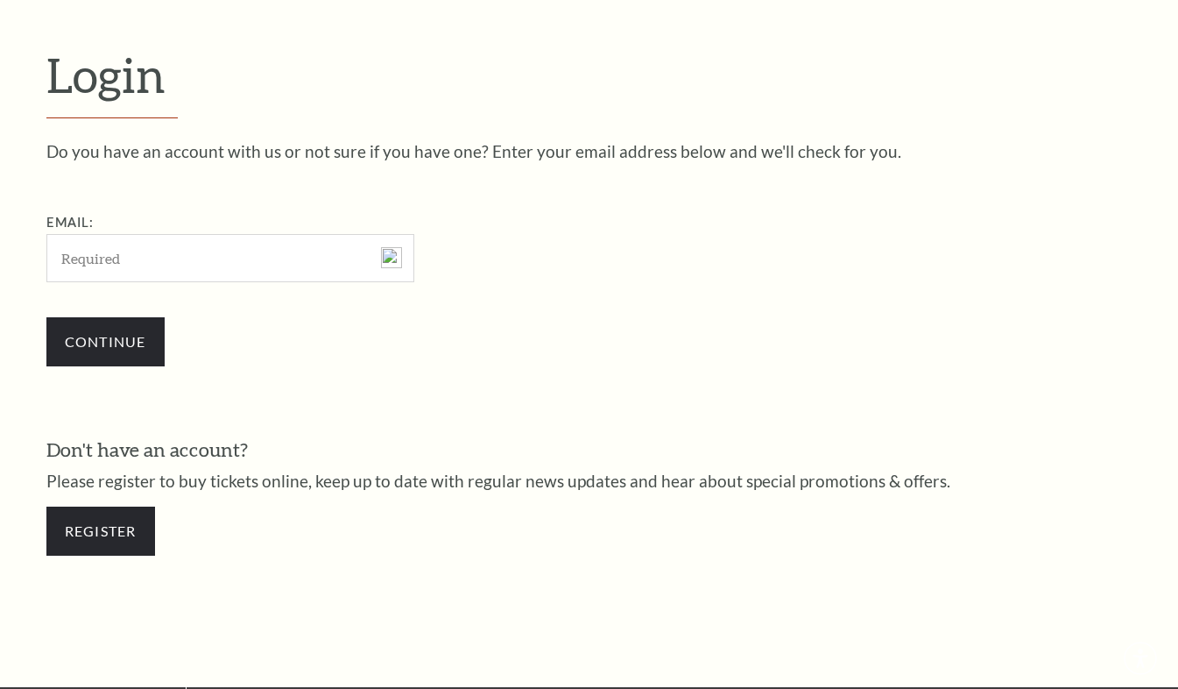
scroll to position [488, 0]
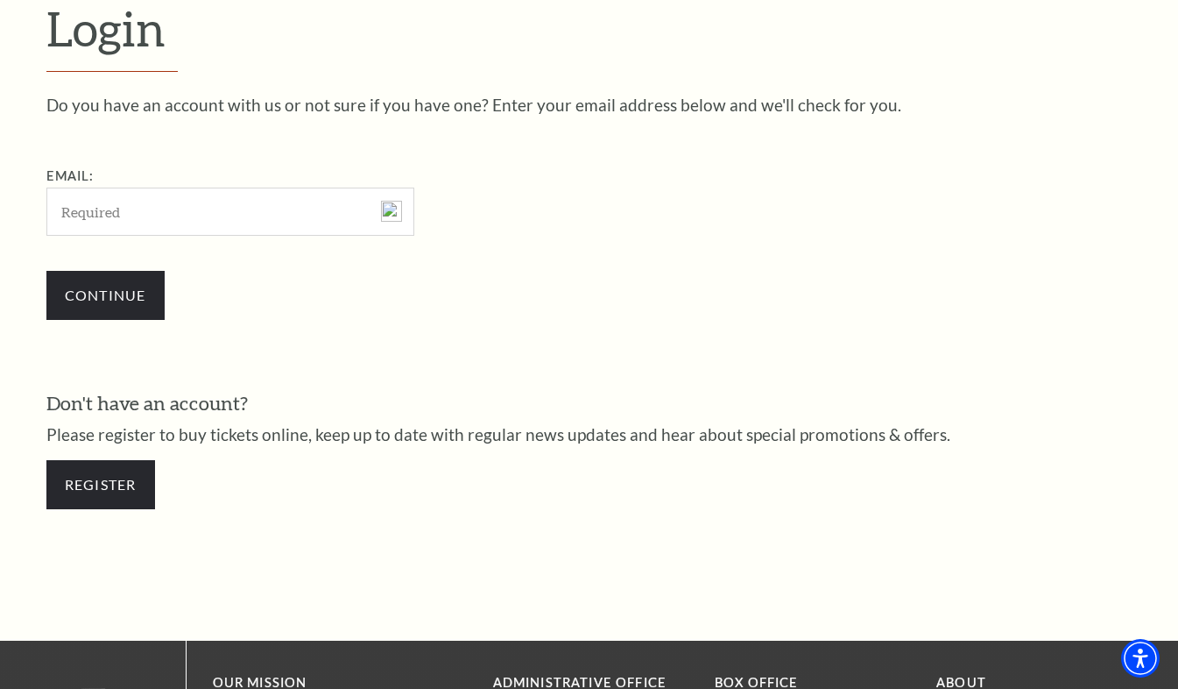
click at [137, 223] on input "Email:" at bounding box center [230, 211] width 368 height 48
type input "christianson_1@hotmail.com"
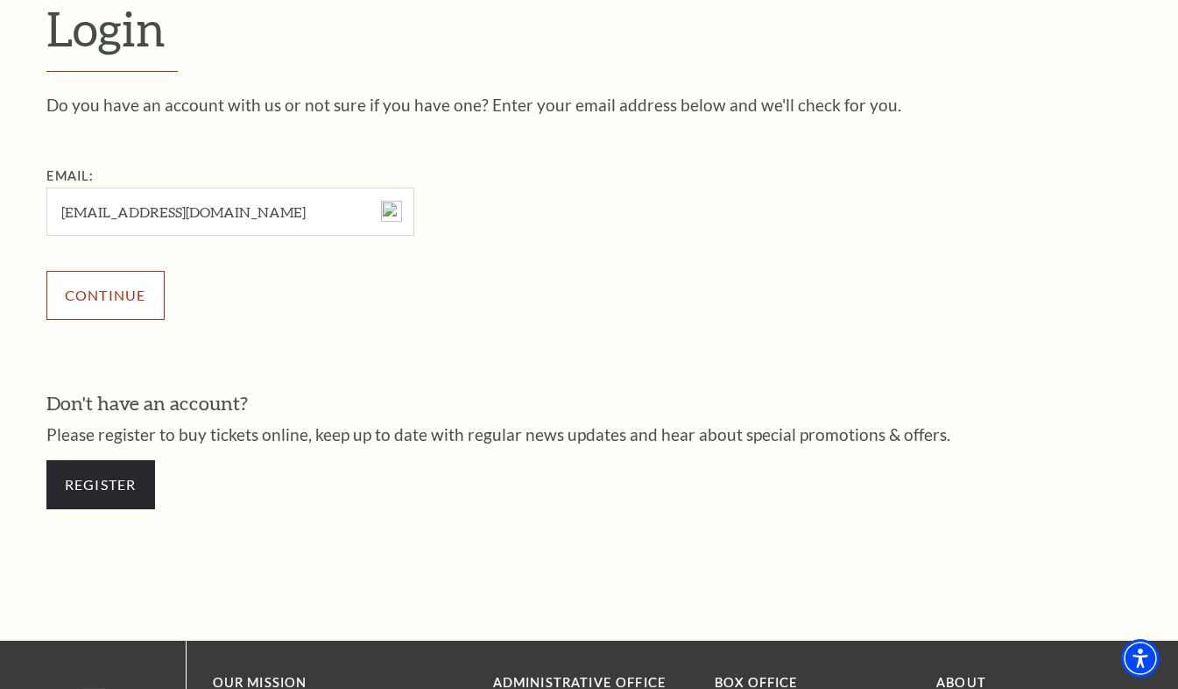
click at [131, 316] on input "Continue" at bounding box center [105, 295] width 118 height 49
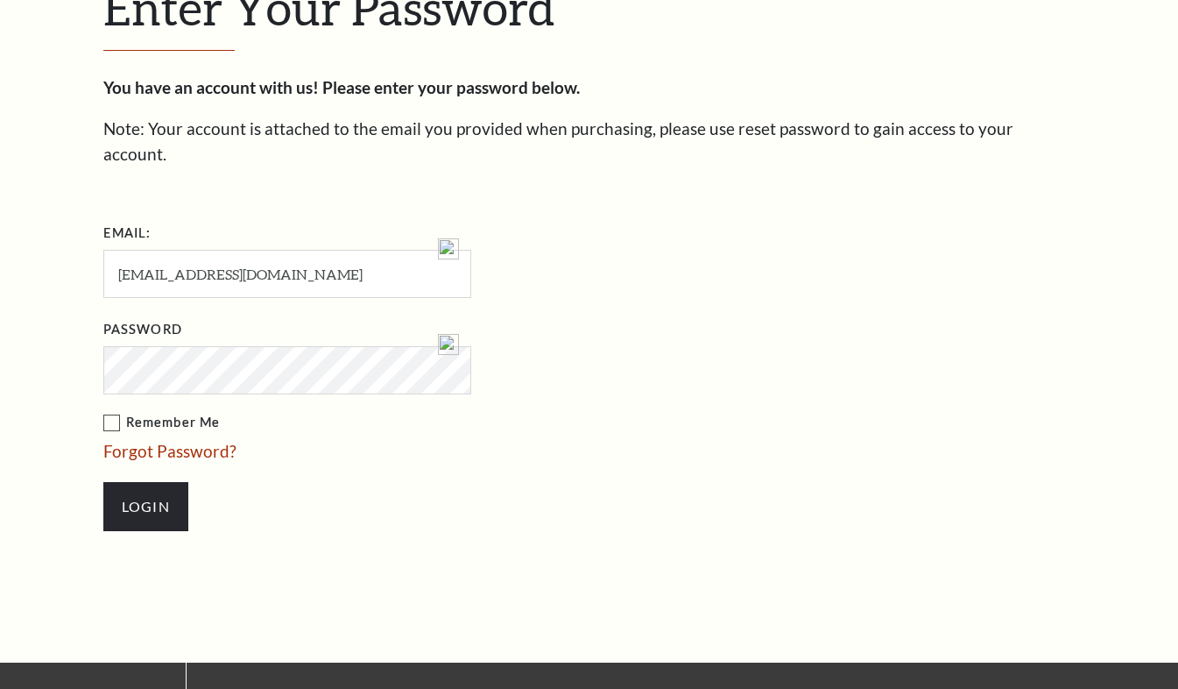
scroll to position [505, 0]
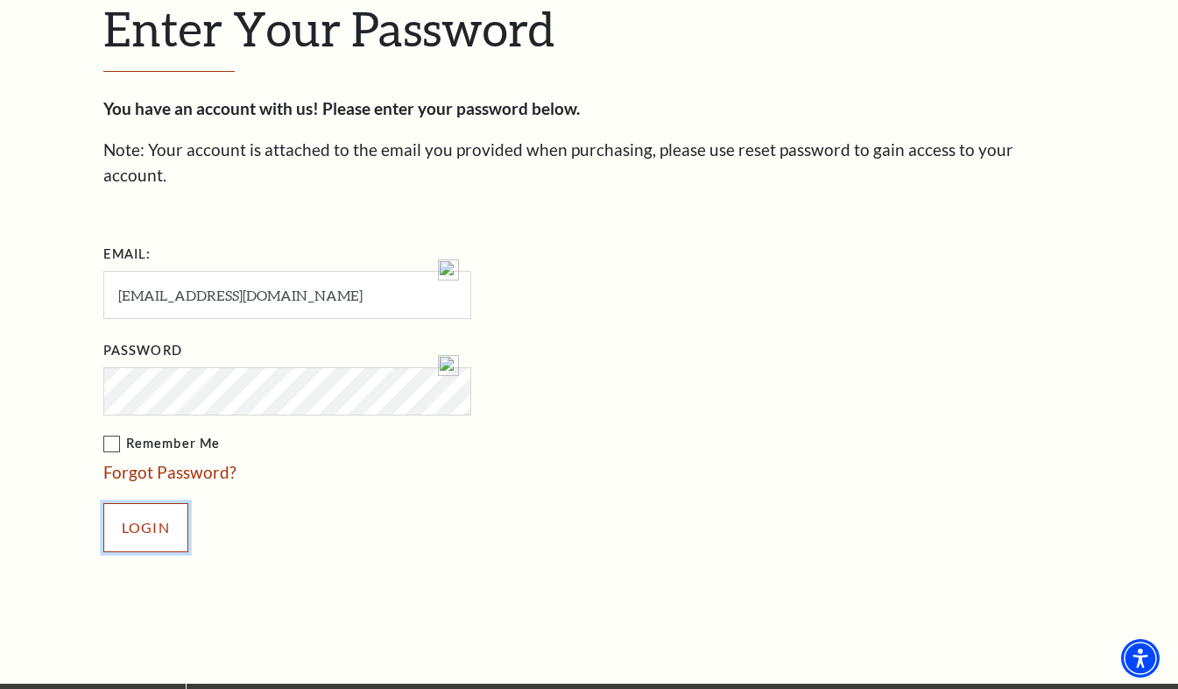
click at [139, 505] on input "Login" at bounding box center [145, 527] width 85 height 49
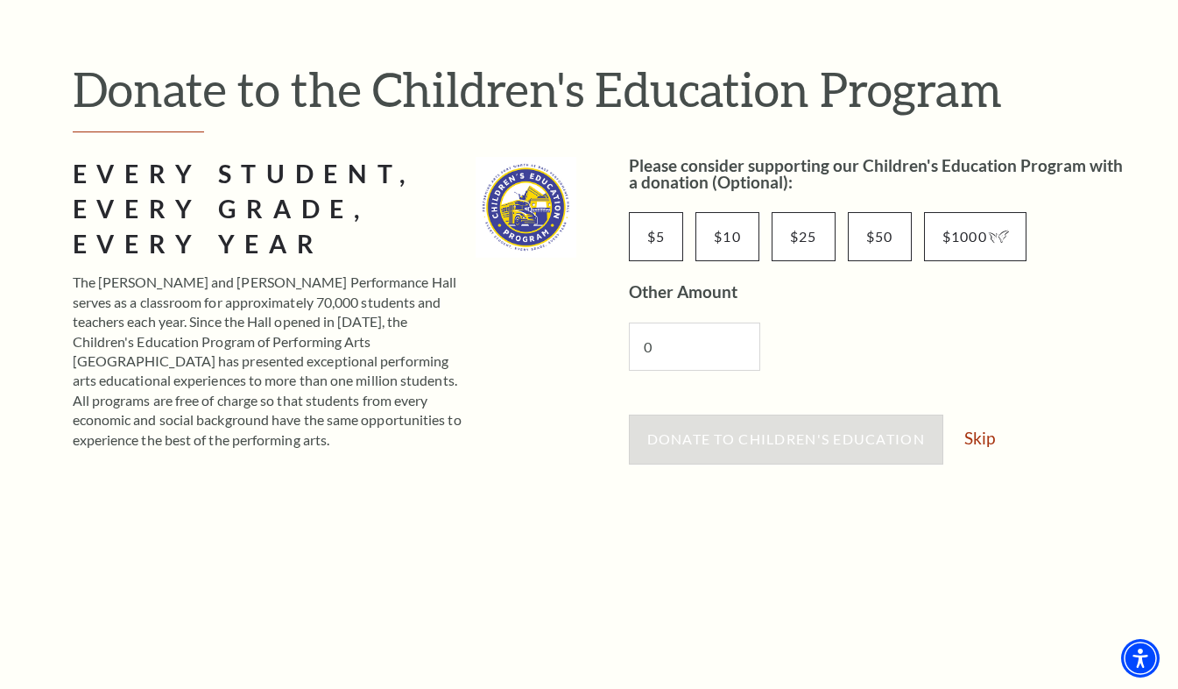
scroll to position [175, 0]
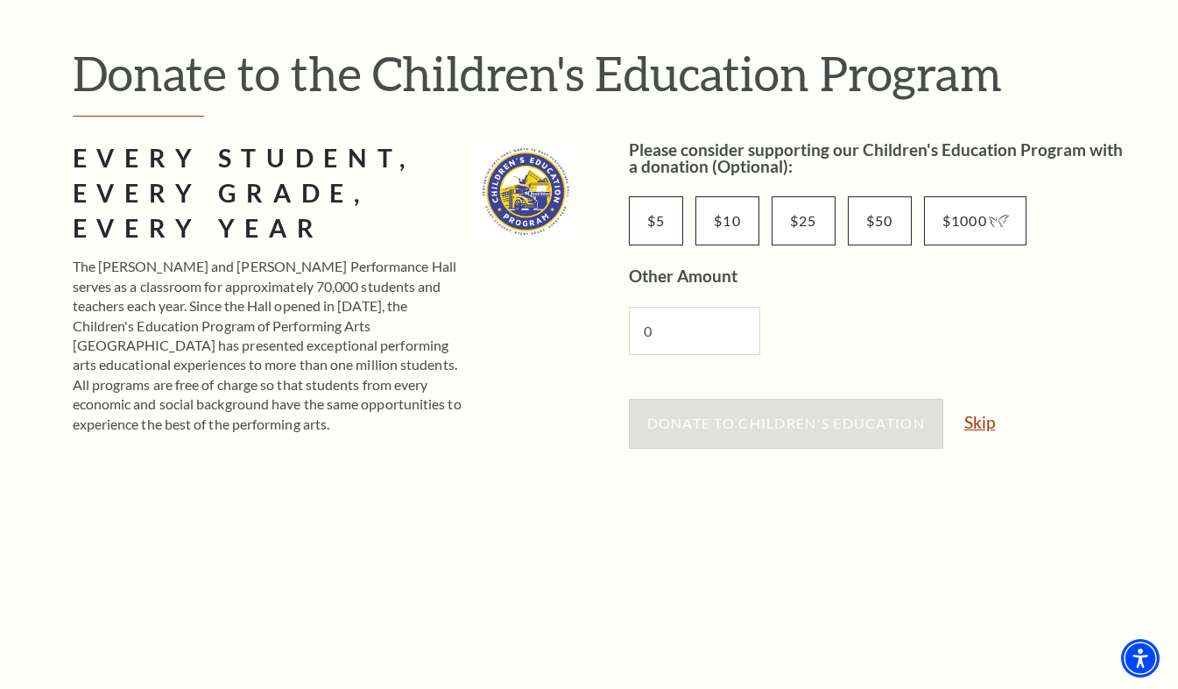
click at [977, 425] on link "Skip" at bounding box center [980, 422] width 31 height 17
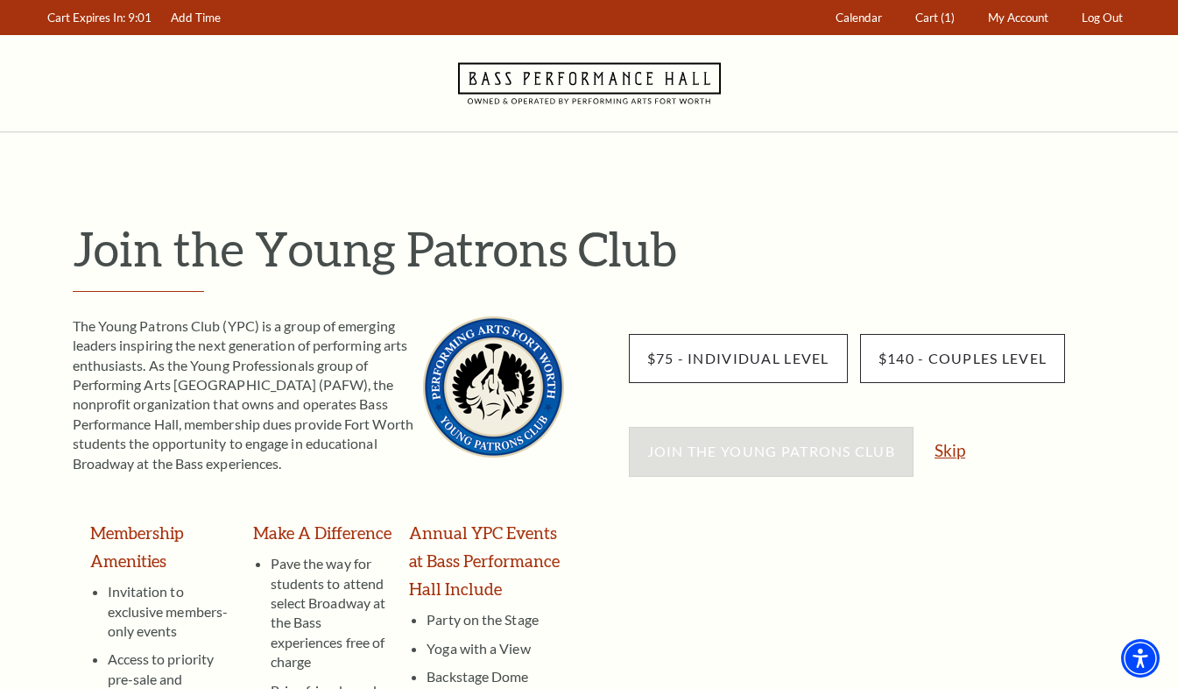
click at [962, 456] on link "Skip" at bounding box center [950, 450] width 31 height 17
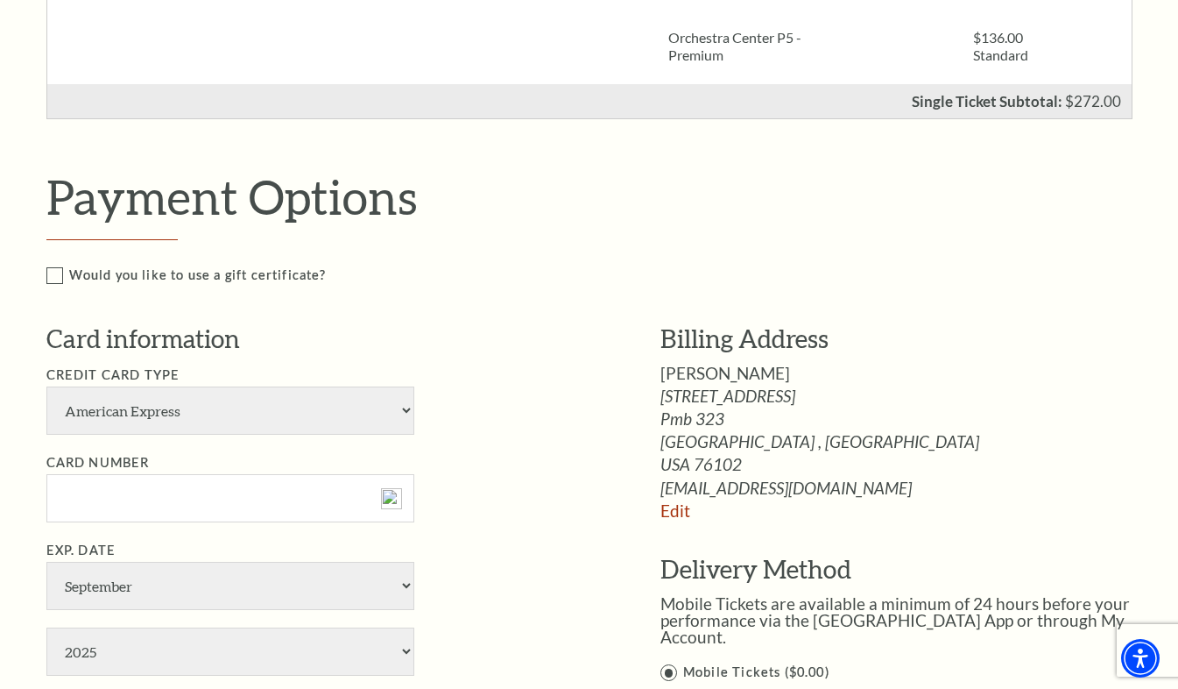
scroll to position [701, 0]
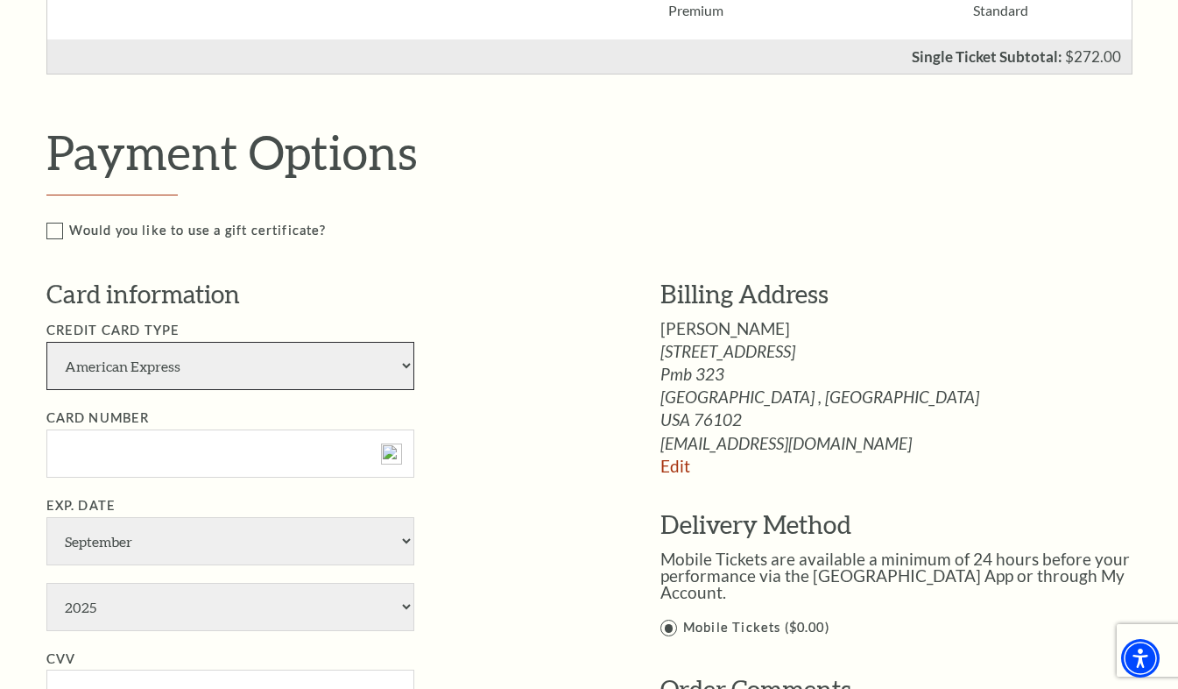
click at [406, 361] on select "American Express Visa Master Card Discover" at bounding box center [230, 366] width 368 height 48
select select "25"
click at [46, 342] on select "American Express Visa Master Card Discover" at bounding box center [230, 366] width 368 height 48
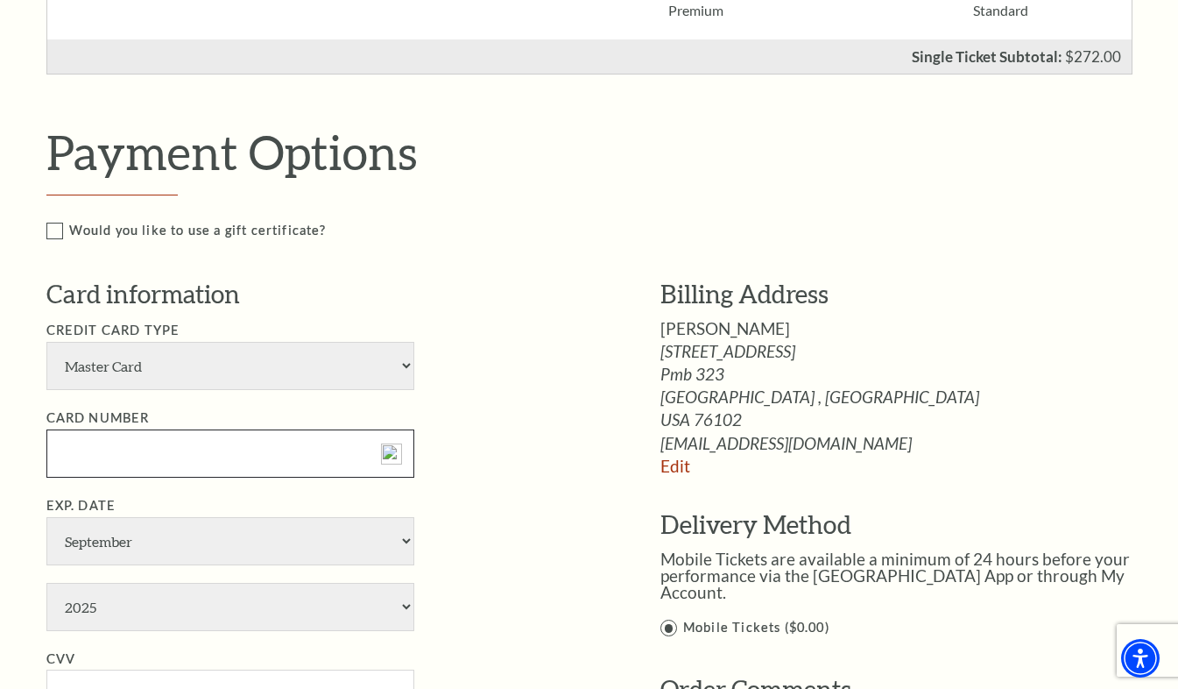
click at [165, 451] on input "Card Number" at bounding box center [230, 453] width 368 height 48
type input "5218760007229889"
click at [79, 549] on select "January February March April May June July August September October November De…" at bounding box center [230, 541] width 368 height 48
select select "1"
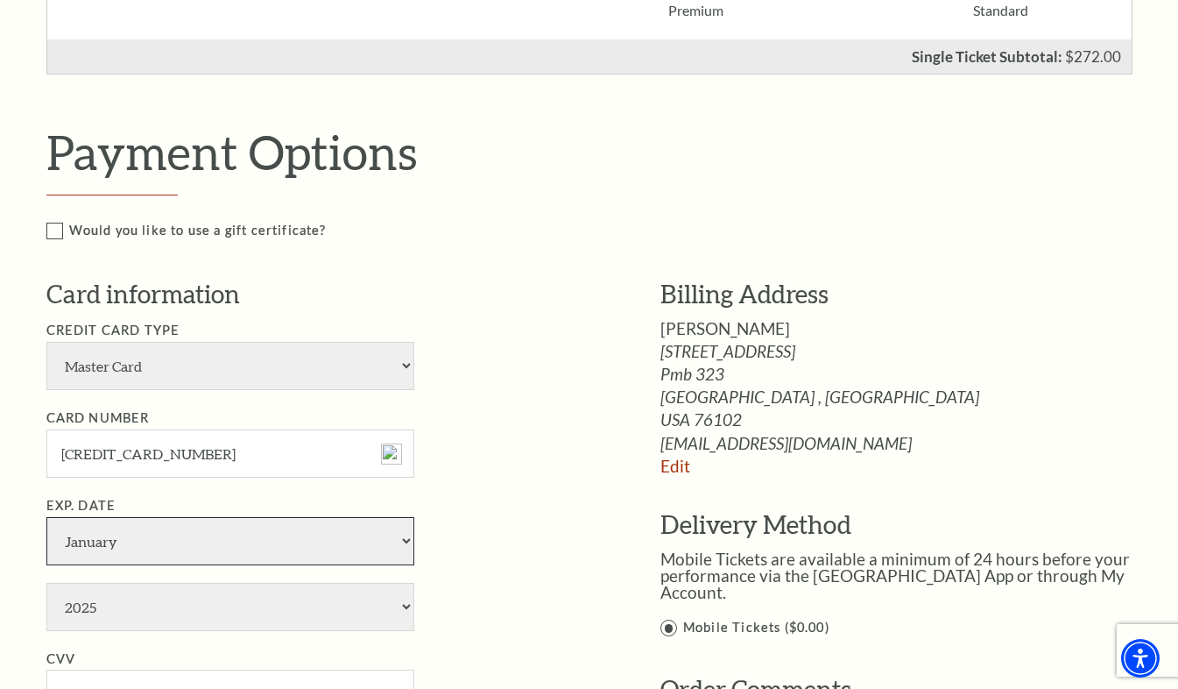
click at [46, 517] on select "January February March April May June July August September October November De…" at bounding box center [230, 541] width 368 height 48
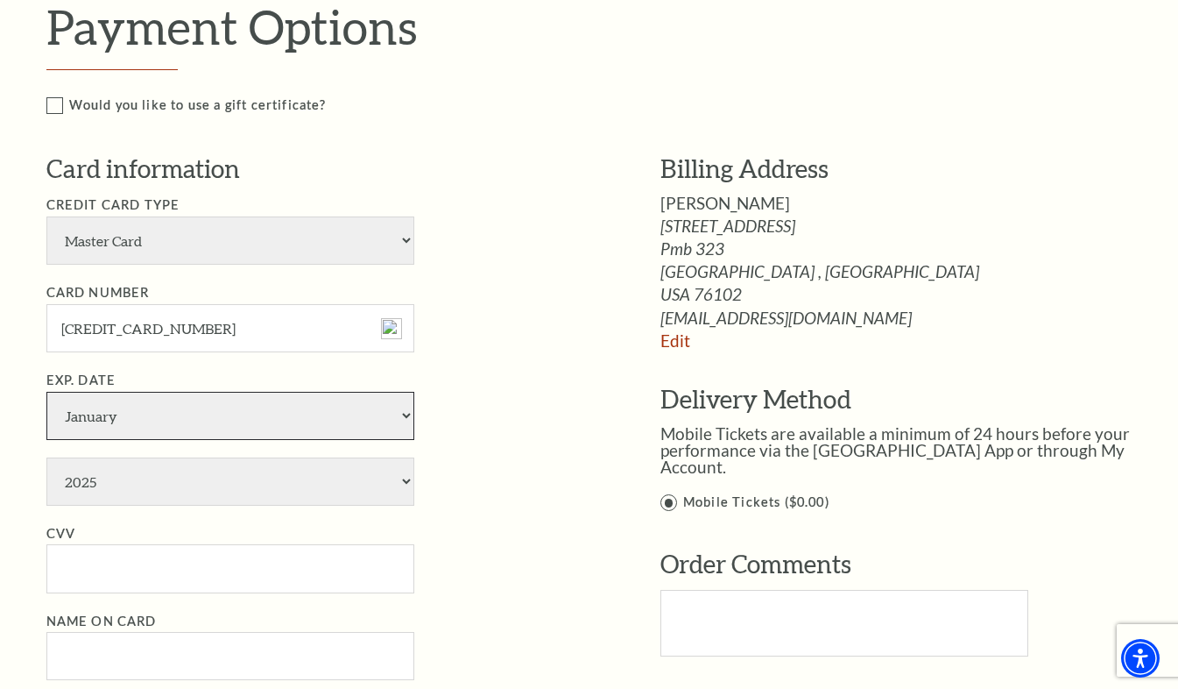
scroll to position [876, 0]
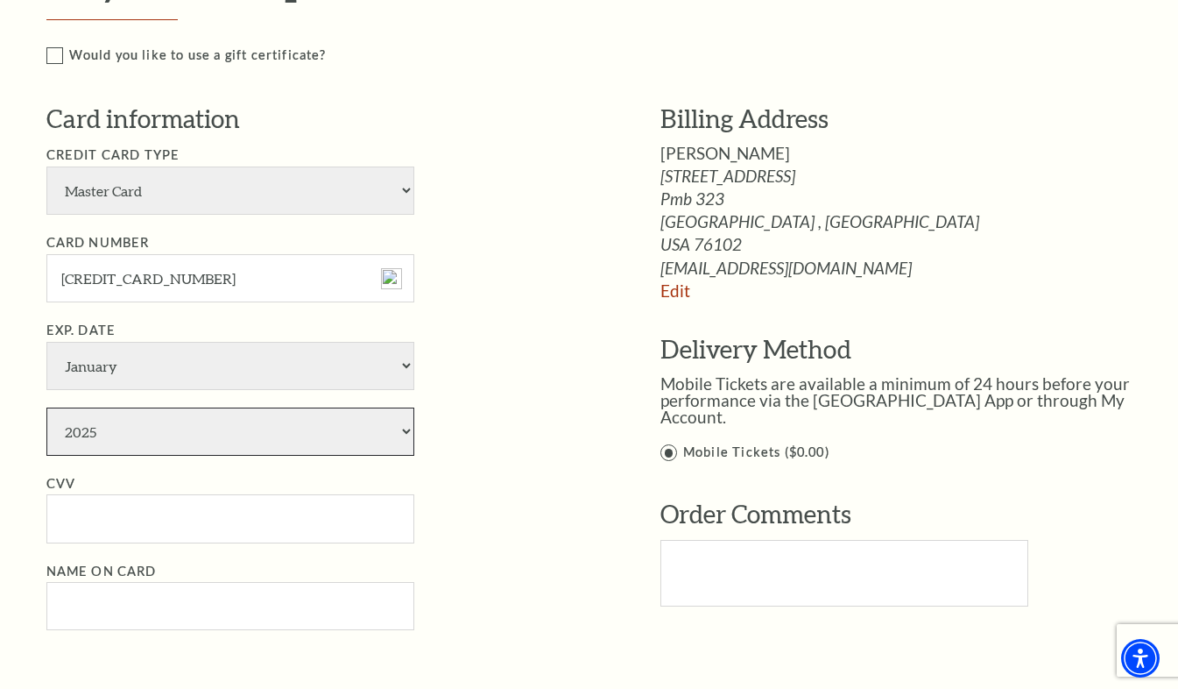
click at [104, 428] on select "2025 2026 2027 2028 2029 2030 2031 2032 2033 2034" at bounding box center [230, 431] width 368 height 48
select select "2029"
click at [46, 407] on select "2025 2026 2027 2028 2029 2030 2031 2032 2033 2034" at bounding box center [230, 431] width 368 height 48
click at [82, 521] on input "CVV" at bounding box center [230, 518] width 368 height 48
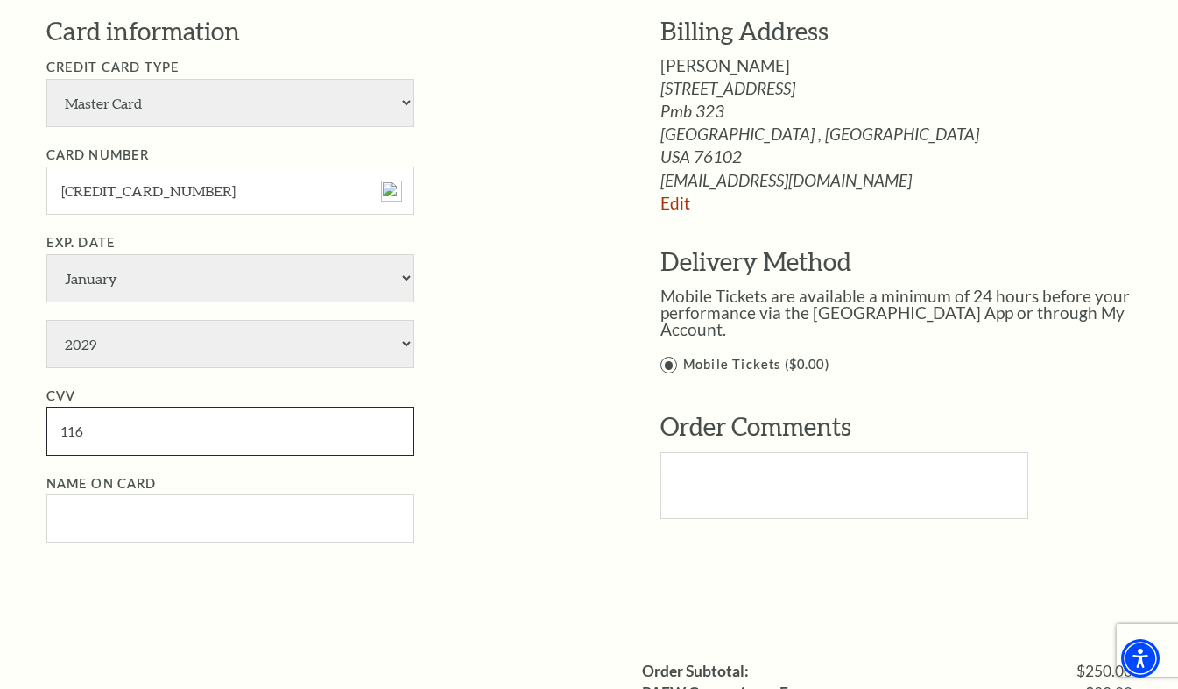
scroll to position [1051, 0]
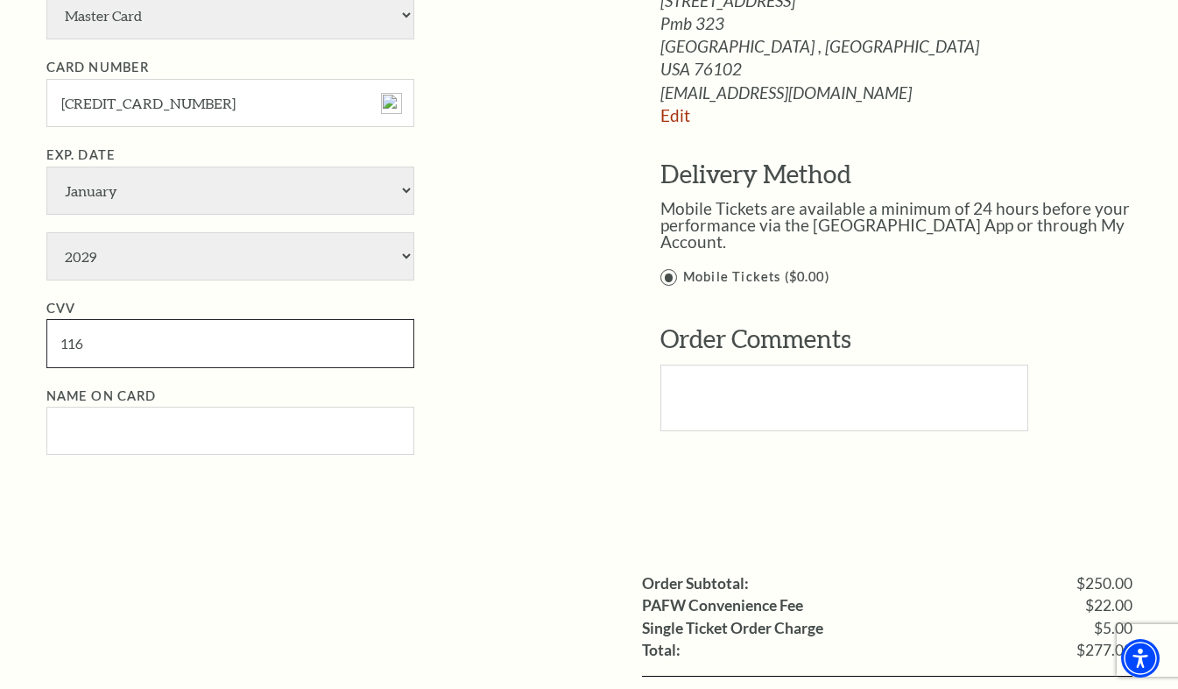
type input "116"
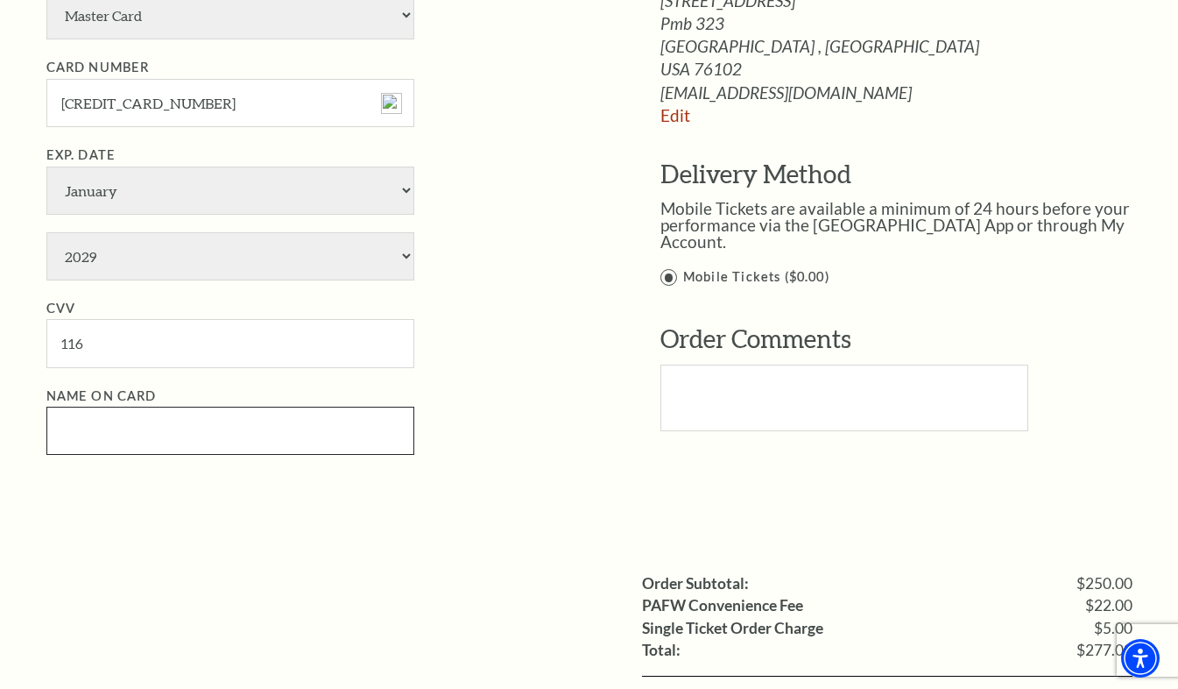
click at [119, 431] on input "Name on Card" at bounding box center [230, 430] width 368 height 48
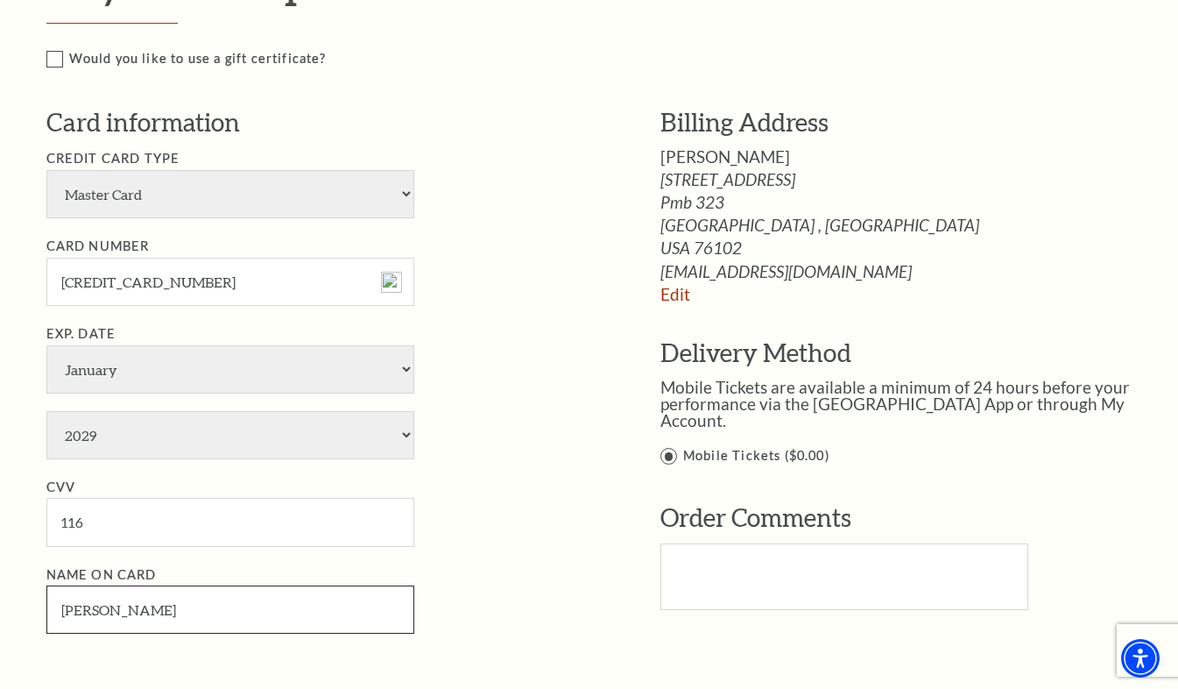
scroll to position [701, 0]
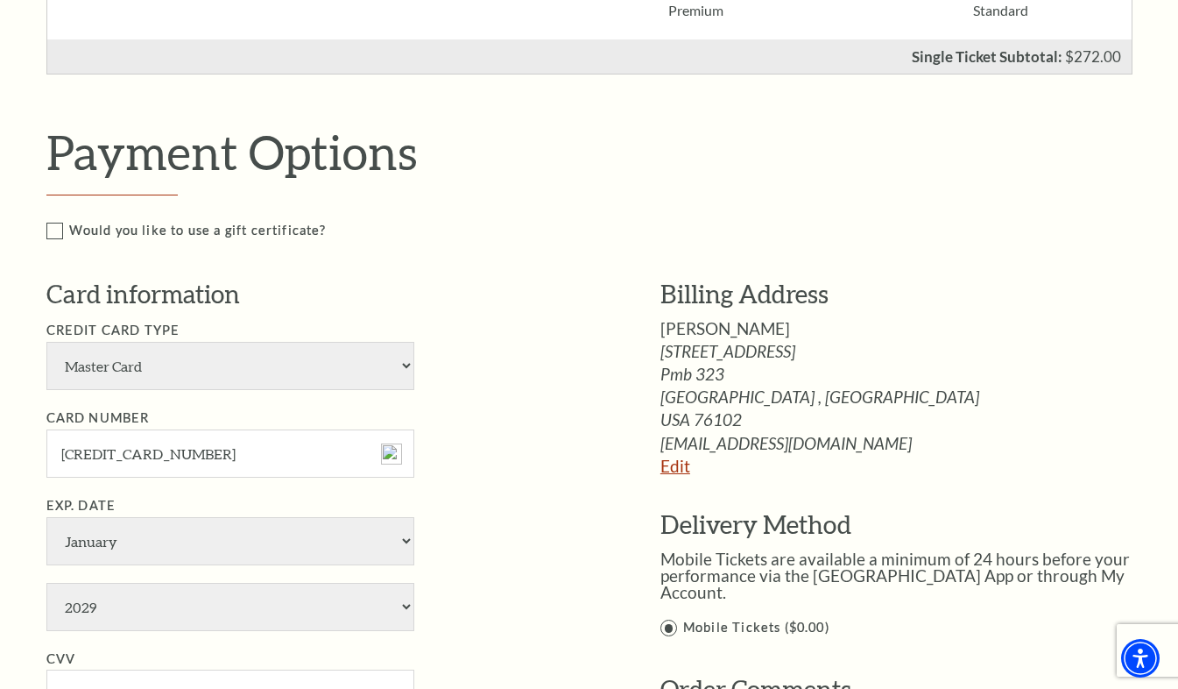
type input "Craig O Chrisitianson"
click at [677, 471] on link "Edit" at bounding box center [676, 466] width 30 height 20
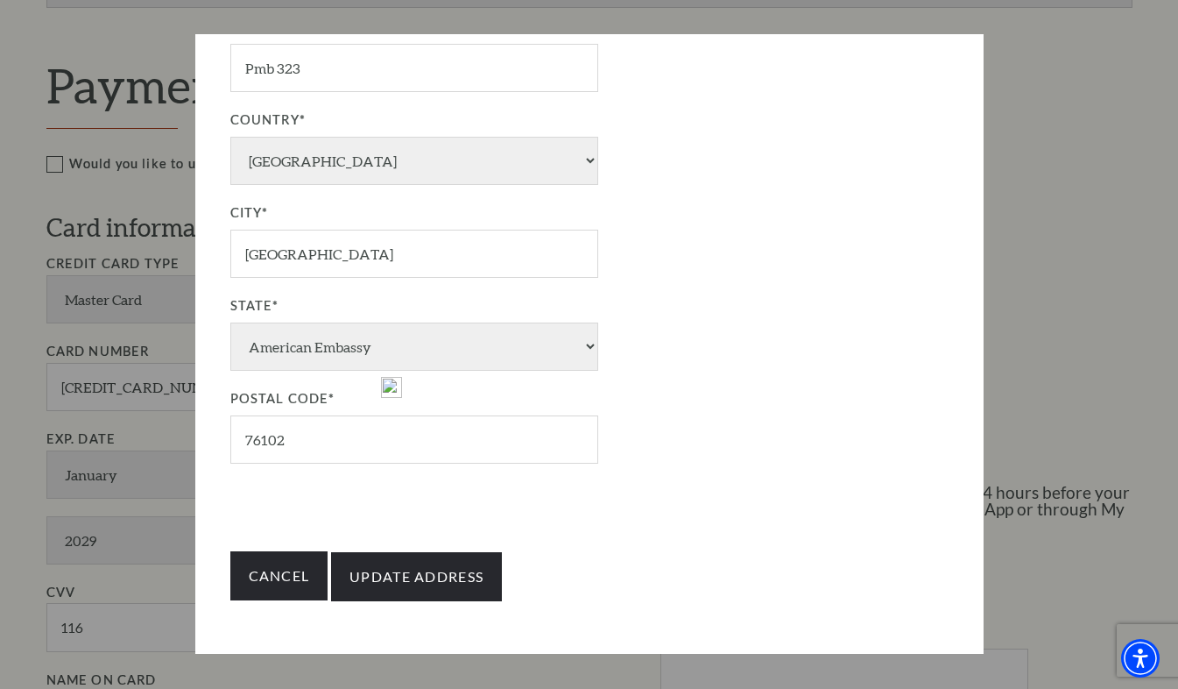
scroll to position [788, 0]
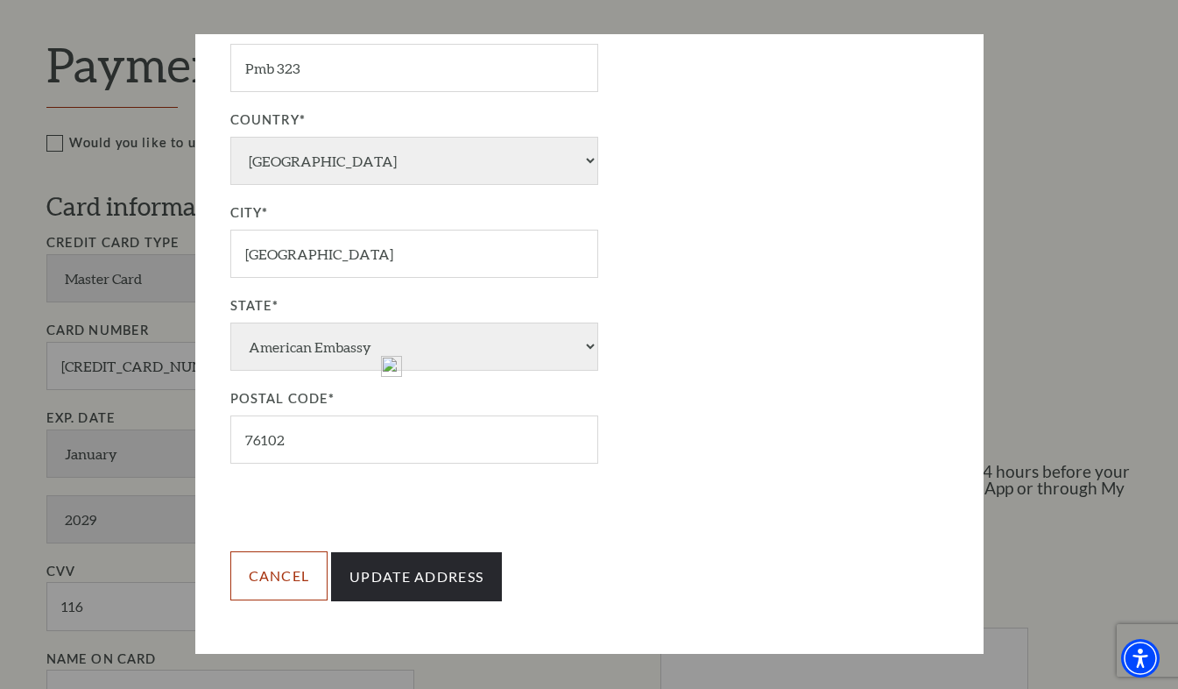
click at [262, 579] on link "Cancel" at bounding box center [279, 575] width 98 height 49
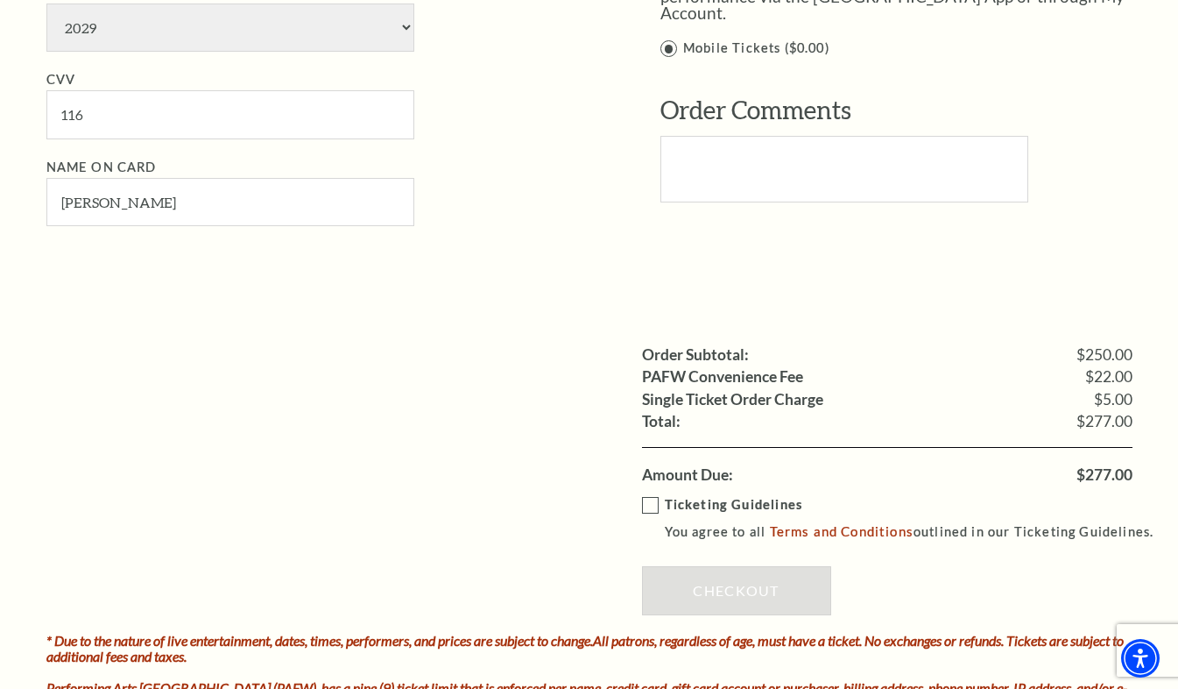
scroll to position [1314, 0]
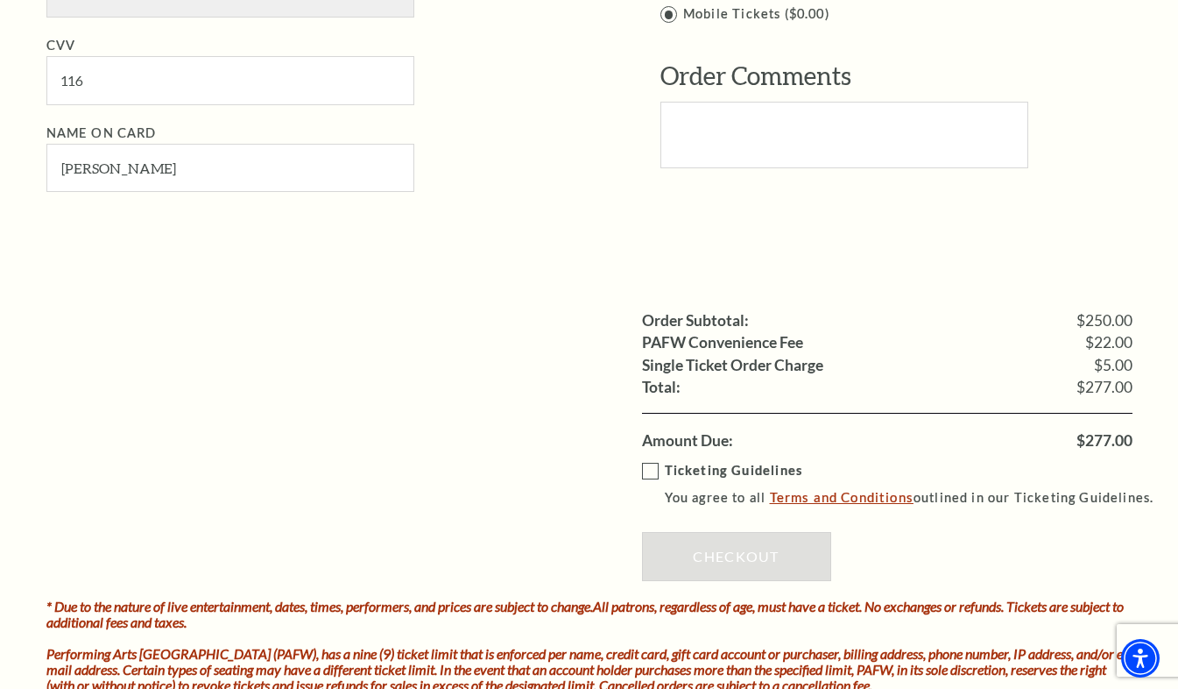
click at [851, 505] on link "Terms and Conditions" at bounding box center [842, 497] width 144 height 16
click at [650, 471] on label "Ticketing Guidelines You agree to all Terms and Conditions outlined in our Tick…" at bounding box center [906, 484] width 528 height 48
click at [0, 0] on input "Ticketing Guidelines You agree to all Terms and Conditions outlined in our Tick…" at bounding box center [0, 0] width 0 height 0
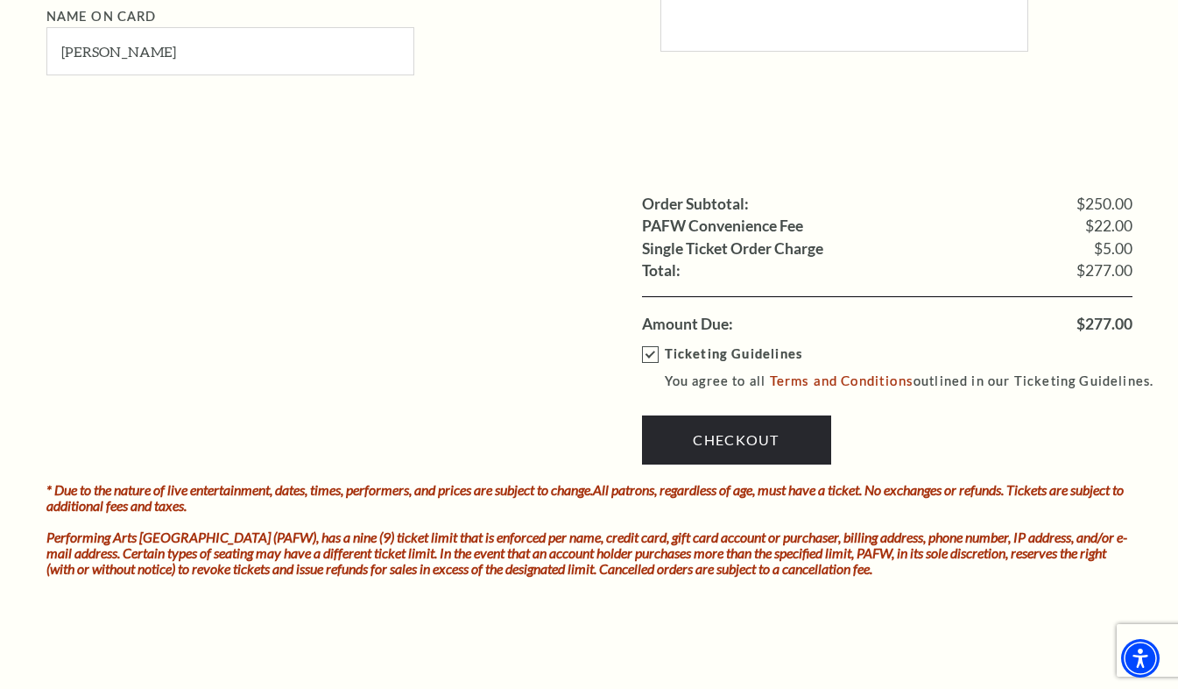
scroll to position [1489, 0]
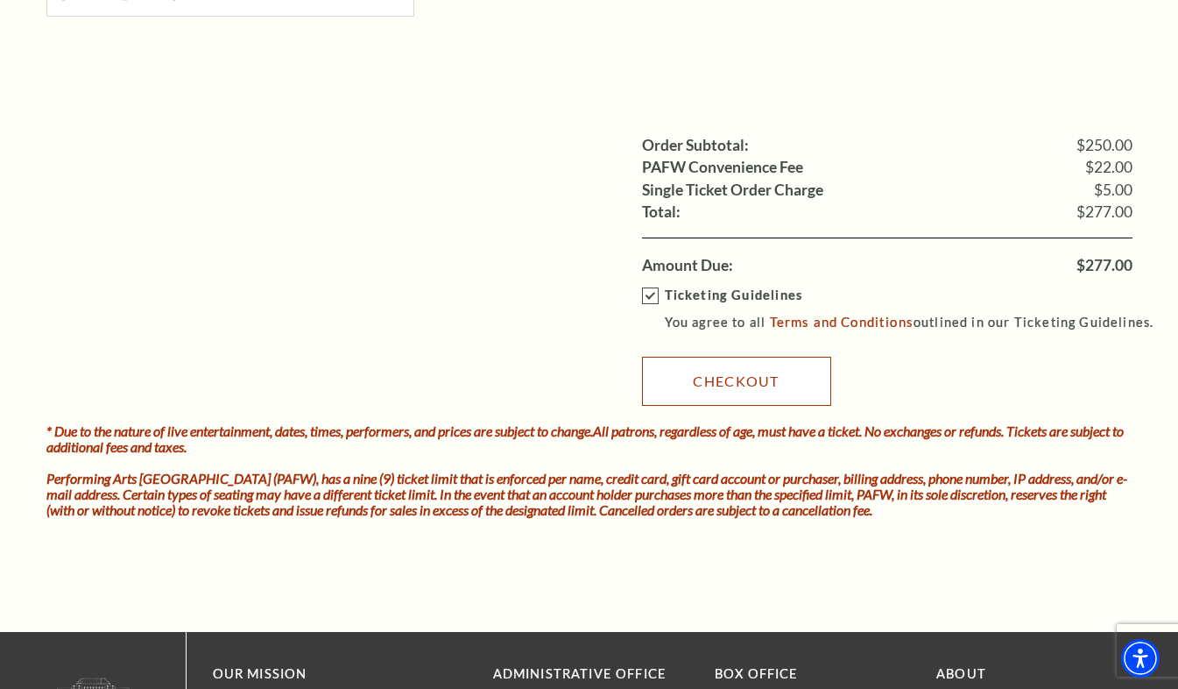
click at [724, 377] on link "Checkout" at bounding box center [736, 381] width 189 height 49
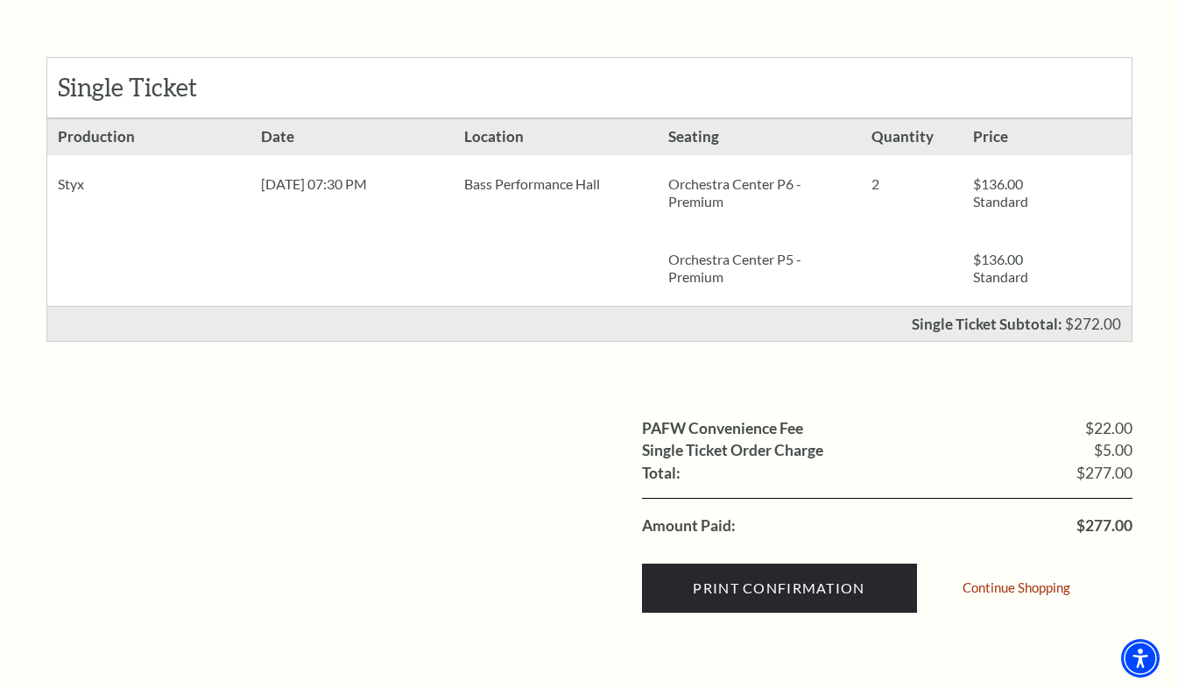
scroll to position [438, 0]
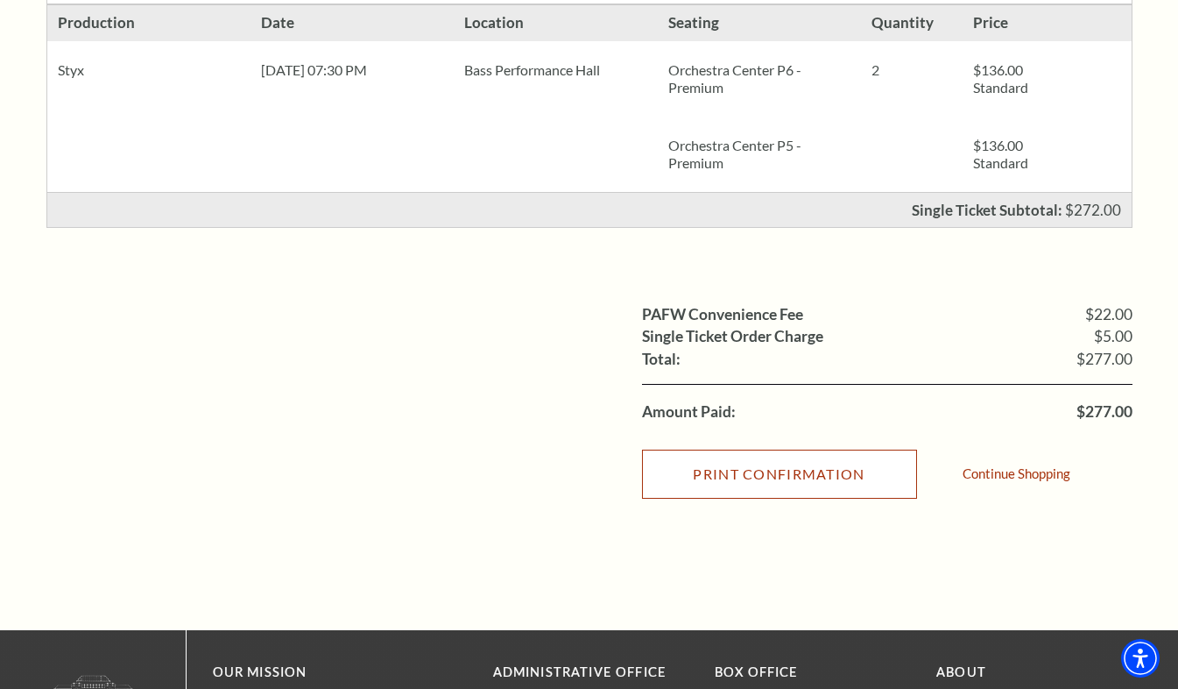
drag, startPoint x: 739, startPoint y: 481, endPoint x: 119, endPoint y: 586, distance: 628.2
click at [739, 481] on input "Print Confirmation" at bounding box center [779, 473] width 275 height 49
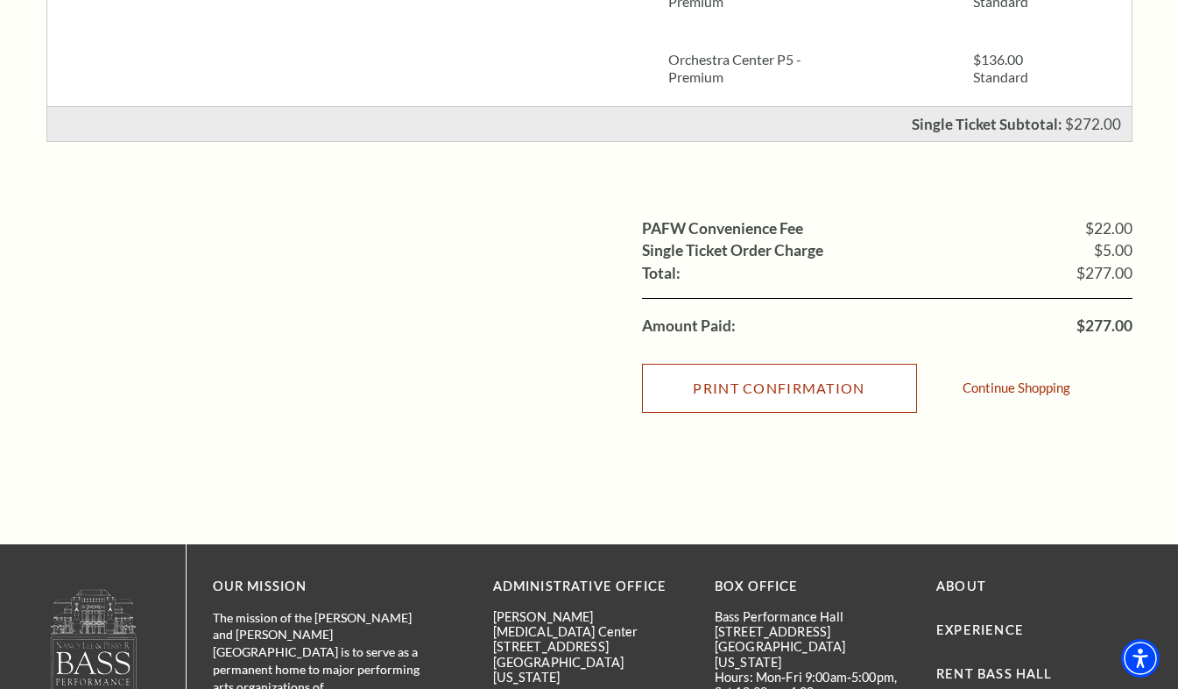
scroll to position [526, 0]
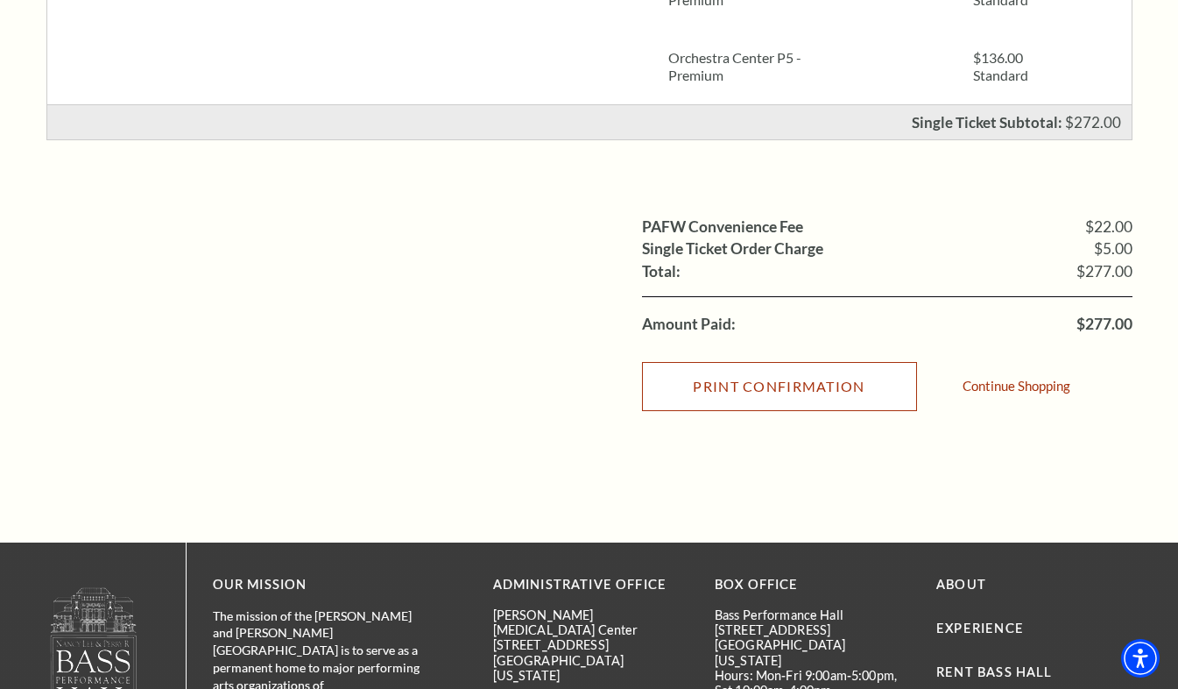
drag, startPoint x: 704, startPoint y: 383, endPoint x: 249, endPoint y: 590, distance: 500.3
click at [704, 383] on input "Print Confirmation" at bounding box center [779, 386] width 275 height 49
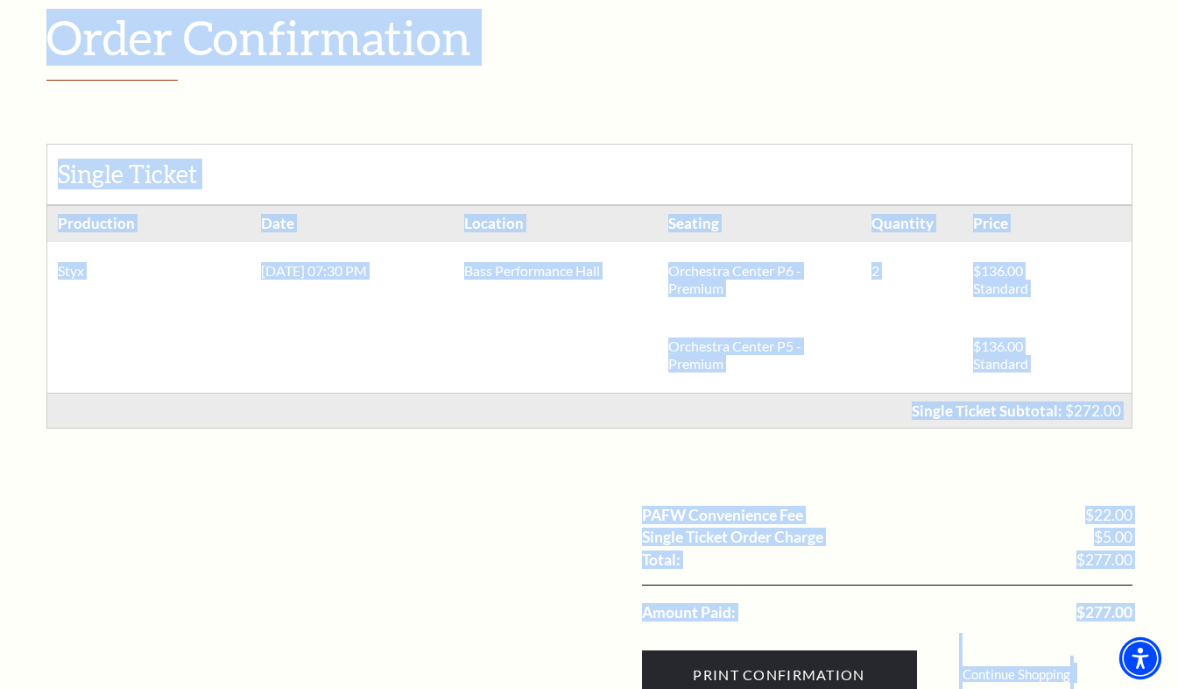
scroll to position [323, 0]
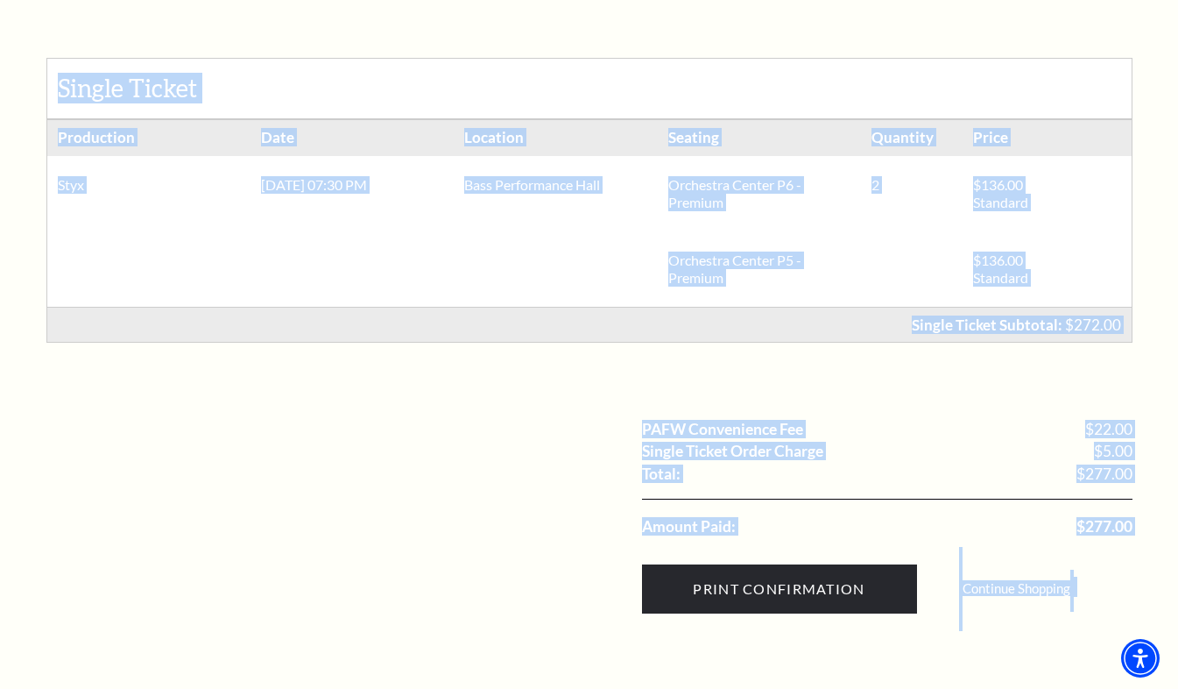
drag, startPoint x: 49, startPoint y: 178, endPoint x: 1117, endPoint y: 584, distance: 1142.7
click at [1117, 584] on div "Order Confirmation Single Ticket Production Orchestra Center P6 - Premium 2" at bounding box center [589, 277] width 1086 height 708
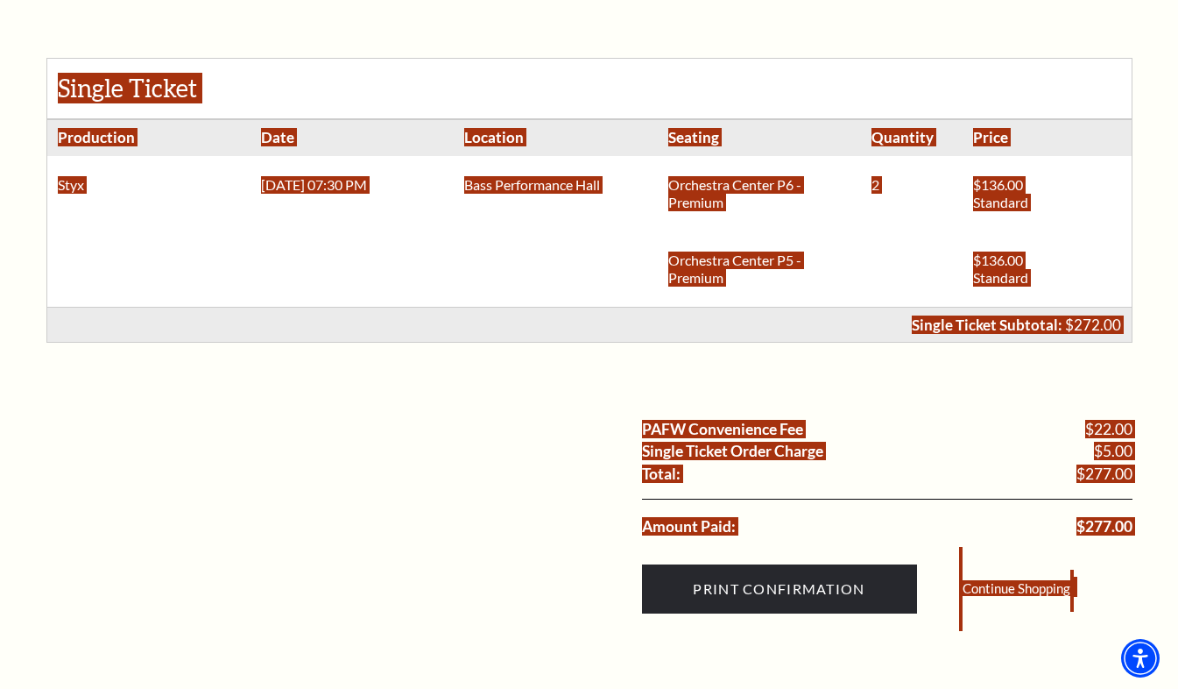
scroll to position [90, 0]
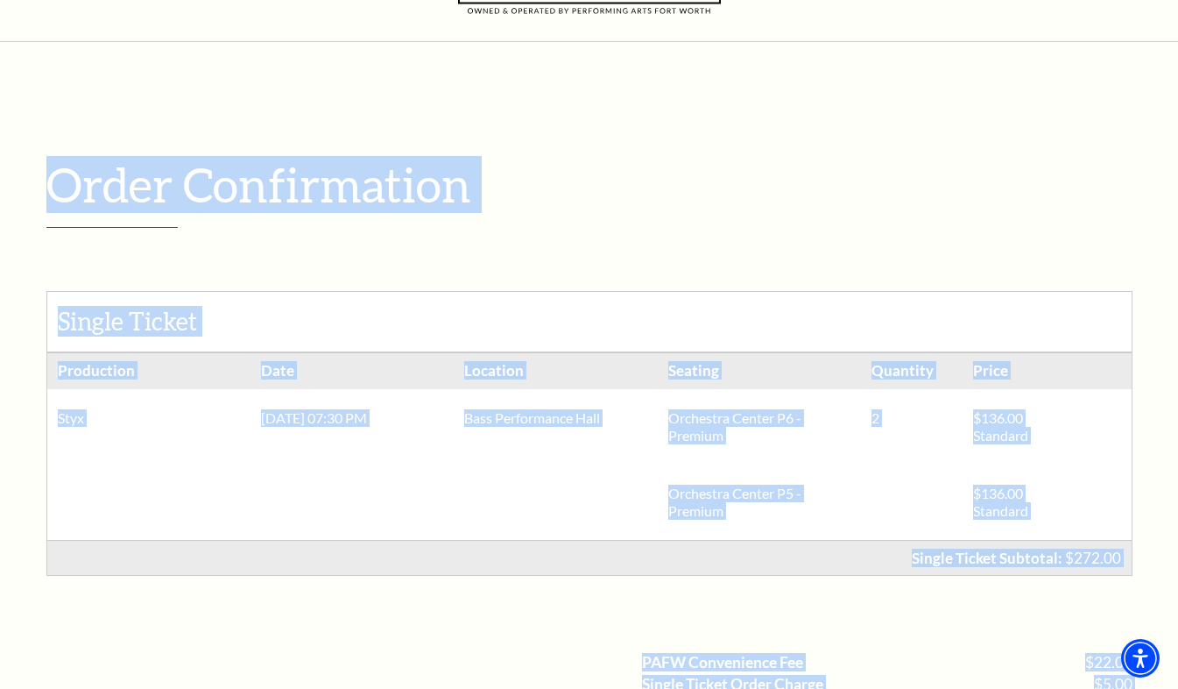
click at [449, 449] on li "Date [DATE] 07:30 PM" at bounding box center [352, 446] width 203 height 187
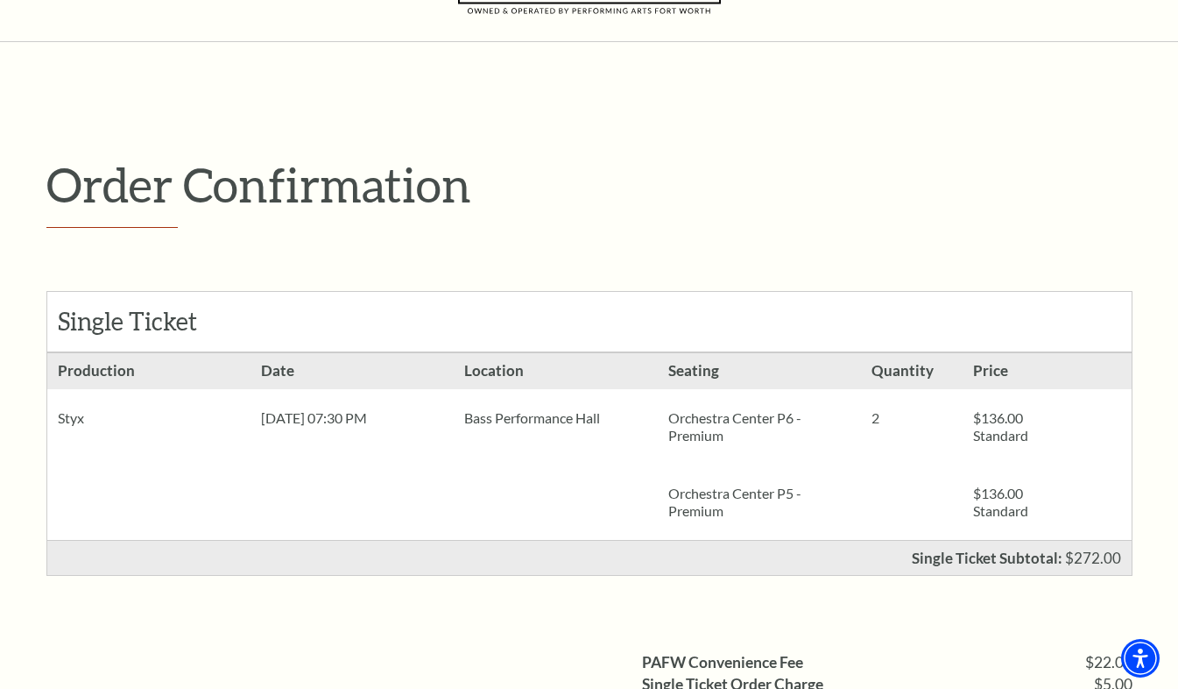
drag, startPoint x: 63, startPoint y: 302, endPoint x: 1130, endPoint y: 562, distance: 1098.3
click at [1130, 563] on div "Single Ticket Production Styx Date [DATE] 07:30 PM 2" at bounding box center [589, 433] width 1086 height 285
click at [788, 192] on p "Order Confirmation" at bounding box center [589, 184] width 1086 height 57
